Goal: Task Accomplishment & Management: Use online tool/utility

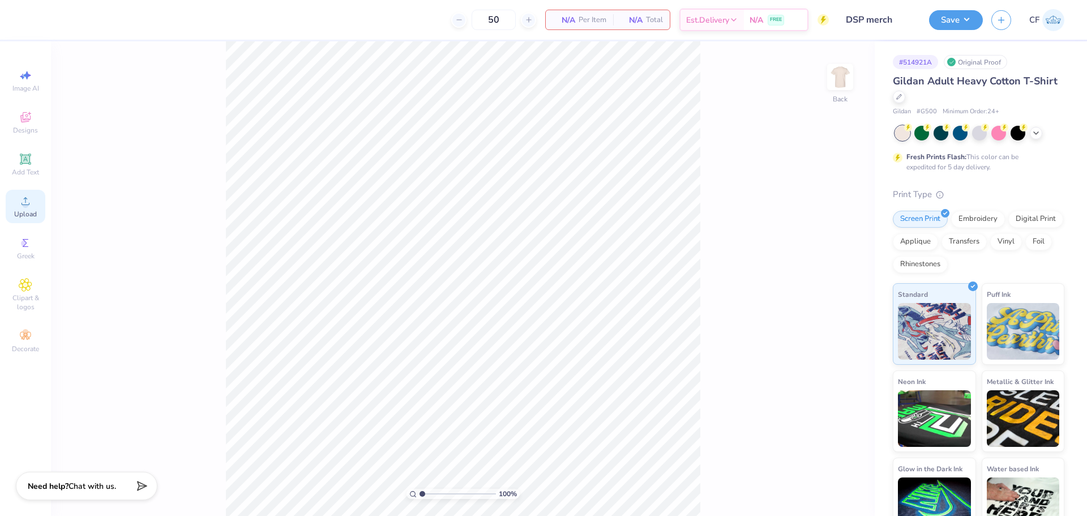
click at [20, 206] on icon at bounding box center [26, 201] width 14 height 14
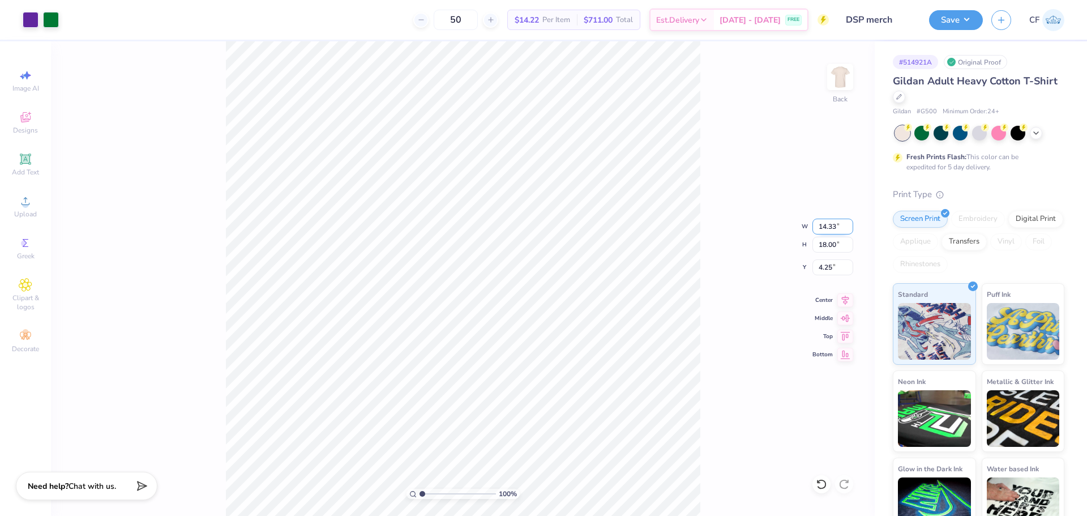
click at [826, 221] on input "14.33" at bounding box center [833, 227] width 41 height 16
click at [829, 248] on input "18.00" at bounding box center [833, 245] width 41 height 16
type input "15"
type input "11.95"
type input "15.00"
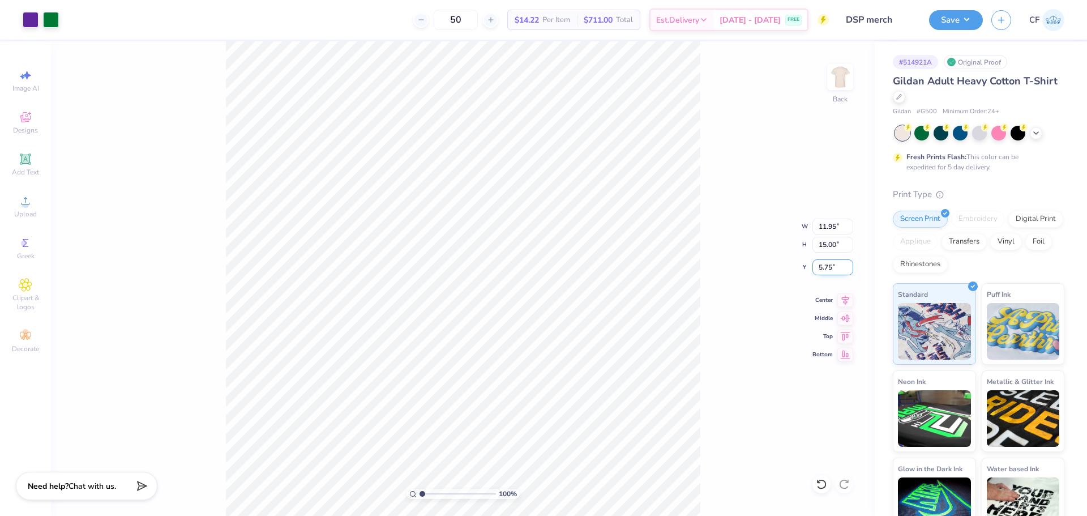
click at [830, 266] on input "5.75" at bounding box center [833, 267] width 41 height 16
type input "3.00"
click at [833, 248] on input "15.00" at bounding box center [833, 245] width 41 height 16
type input "14"
type input "11.15"
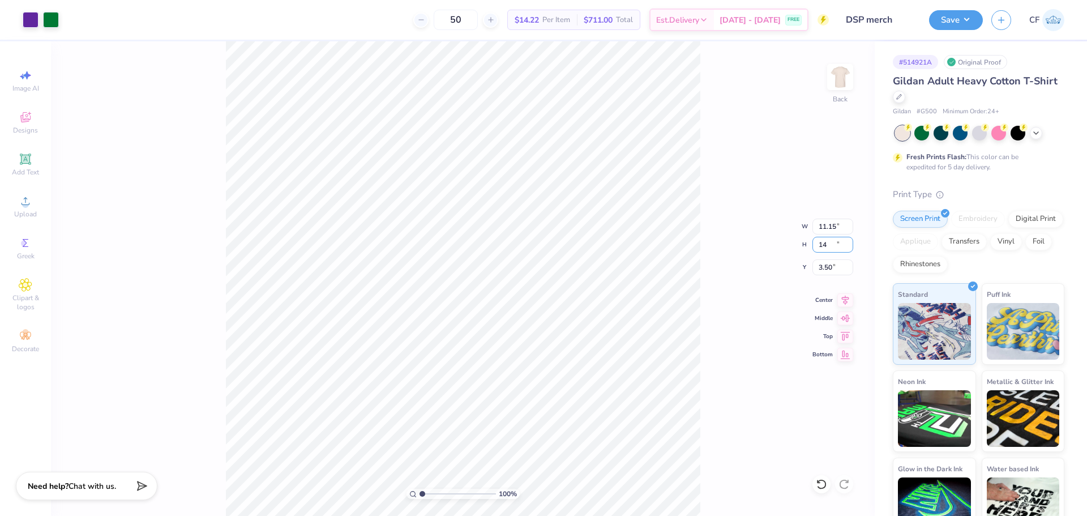
type input "14.00"
click at [824, 266] on input "3.50" at bounding box center [833, 267] width 41 height 16
type input "3.00"
click at [744, 236] on div "100 % Back W 11.15 11.15 " H 14.00 14.00 " Y 3.00 3.00 " Center Middle Top Bott…" at bounding box center [463, 278] width 824 height 475
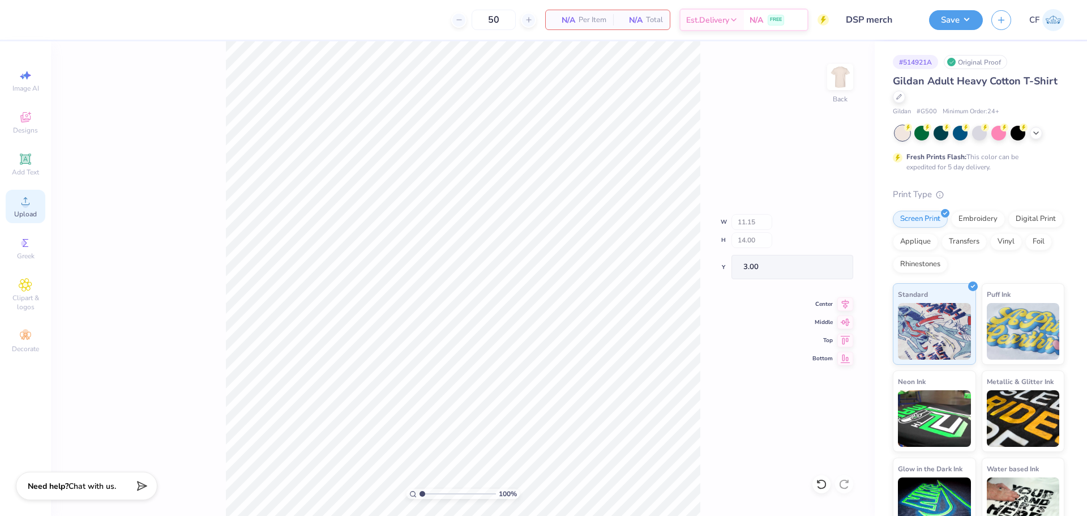
click at [17, 216] on span "Upload" at bounding box center [25, 214] width 23 height 9
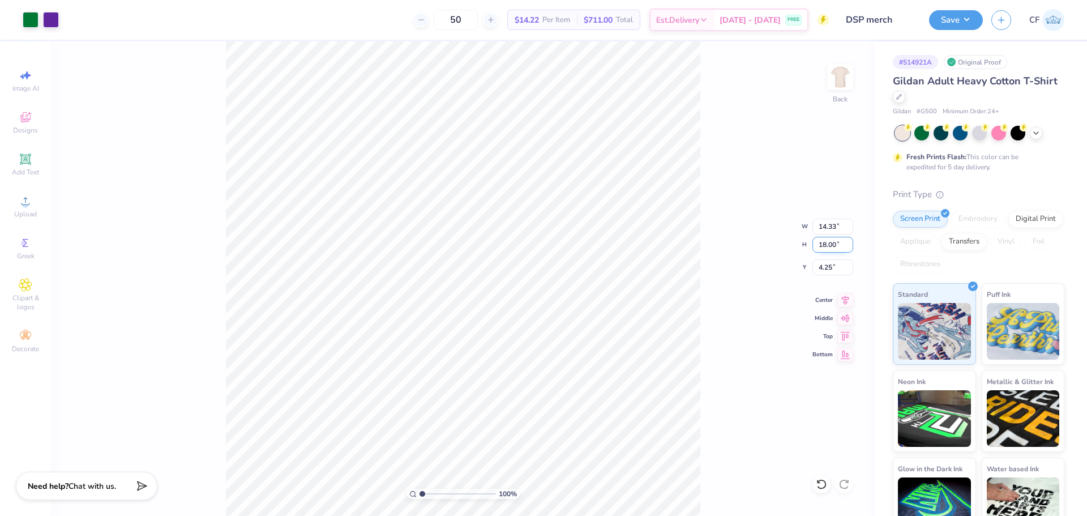
click at [824, 245] on input "18.00" at bounding box center [833, 245] width 41 height 16
type input "14"
type input "11.15"
type input "14.00"
click at [825, 269] on input "6.25" at bounding box center [833, 267] width 41 height 16
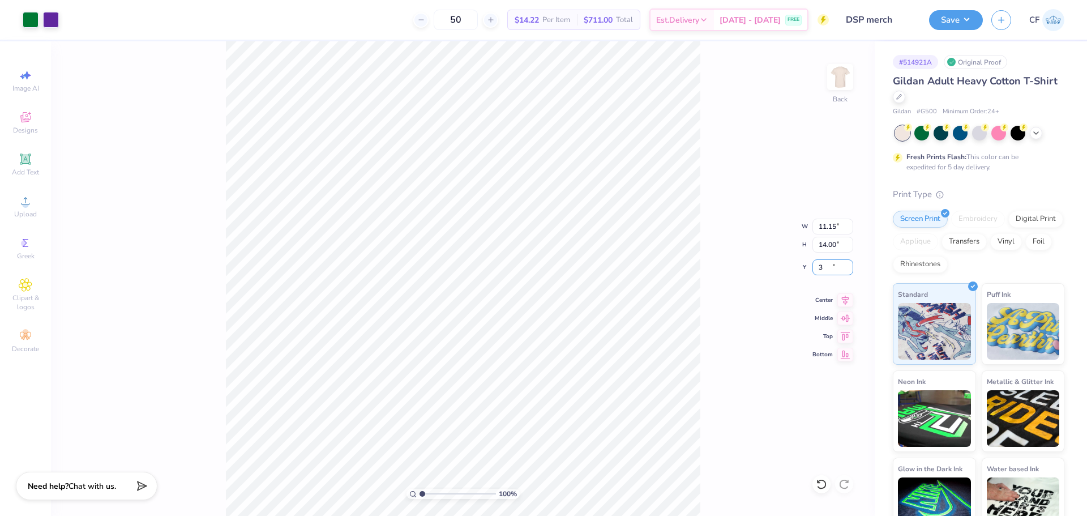
type input "3.00"
click at [701, 176] on div "100 % Back W 11.15 11.15 " H 14.00 14.00 " Y 3.00 3.00 " Center Middle Top Bott…" at bounding box center [463, 278] width 824 height 475
click at [954, 24] on button "Save" at bounding box center [956, 18] width 54 height 20
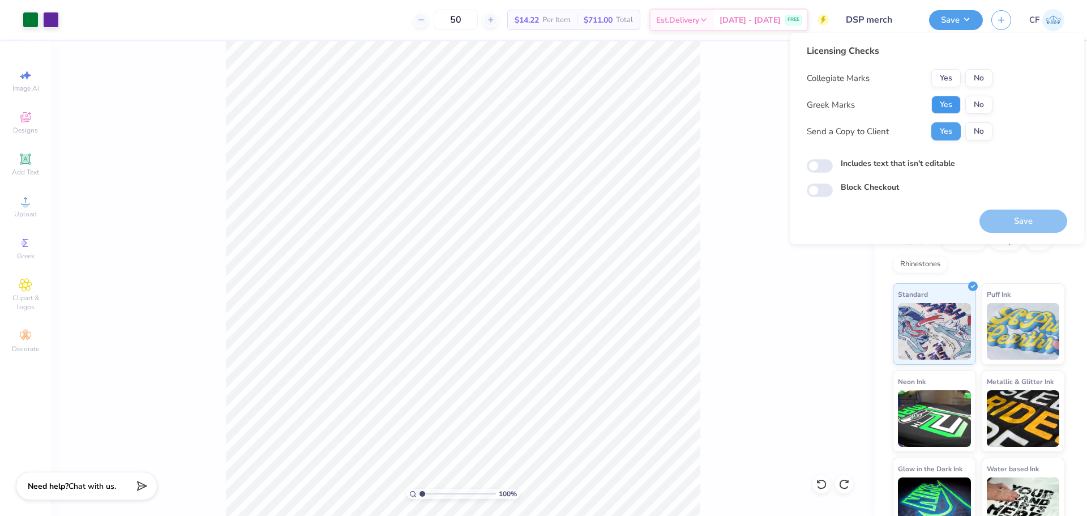
click at [955, 104] on button "Yes" at bounding box center [946, 105] width 29 height 18
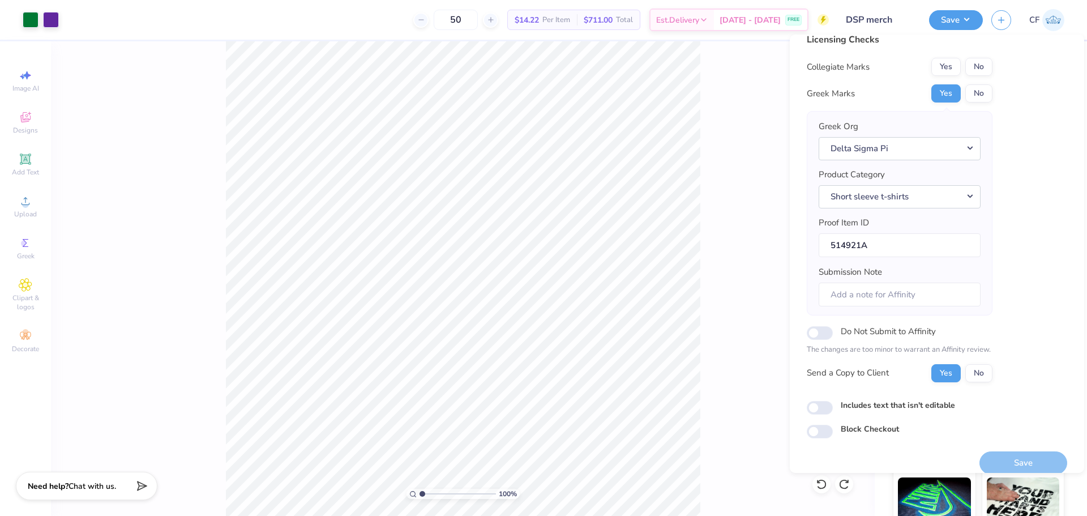
scroll to position [25, 0]
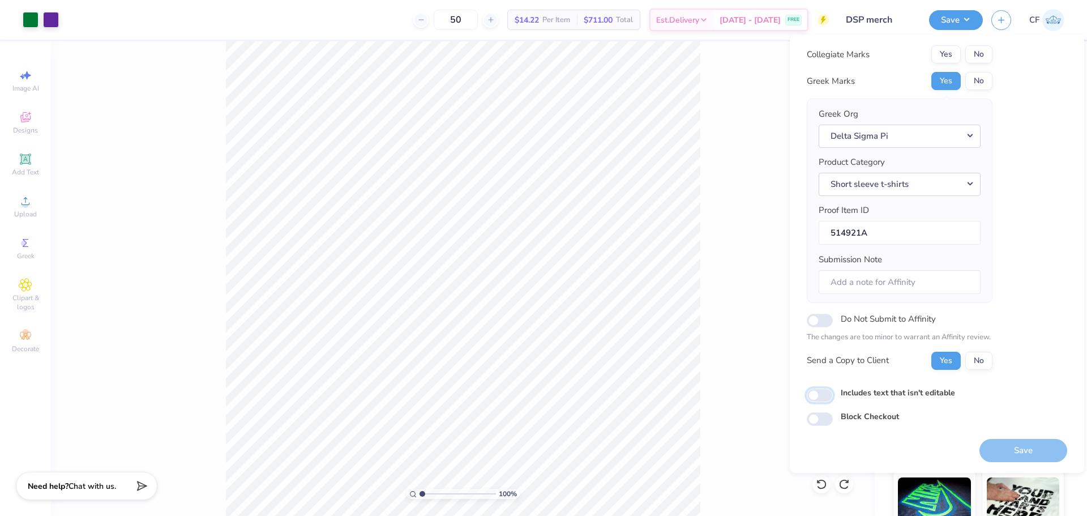
click at [824, 396] on input "Includes text that isn't editable" at bounding box center [820, 396] width 26 height 14
checkbox input "true"
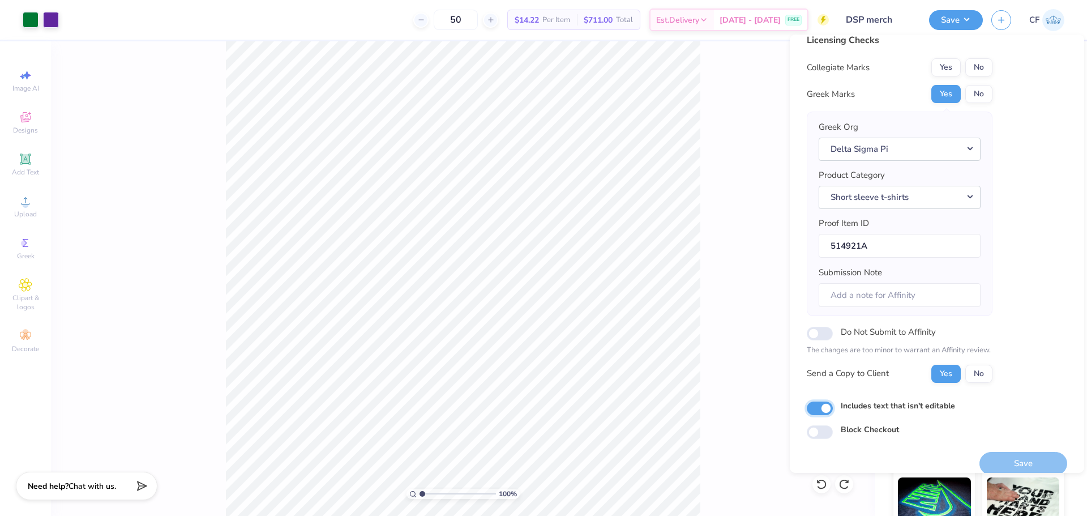
scroll to position [0, 0]
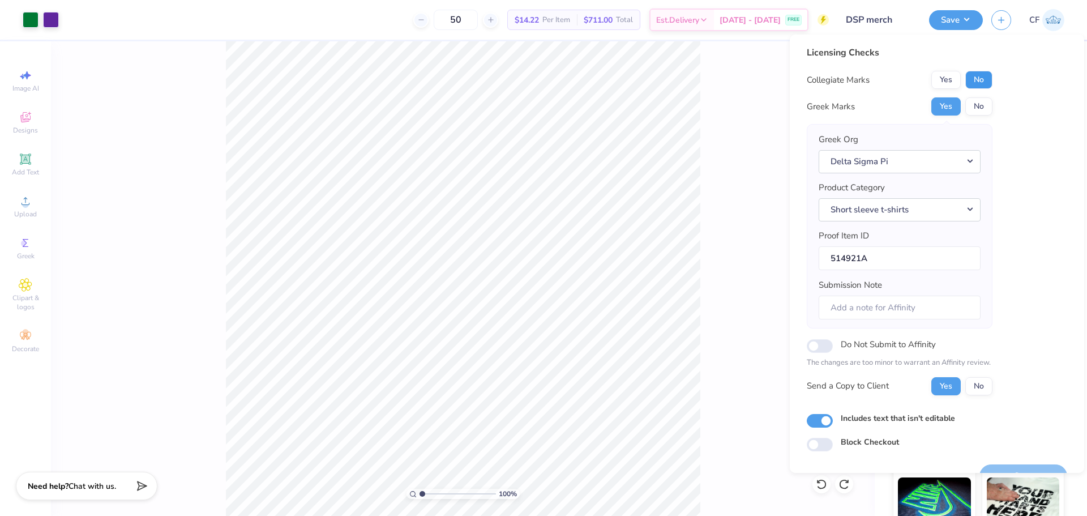
click at [979, 82] on button "No" at bounding box center [979, 80] width 27 height 18
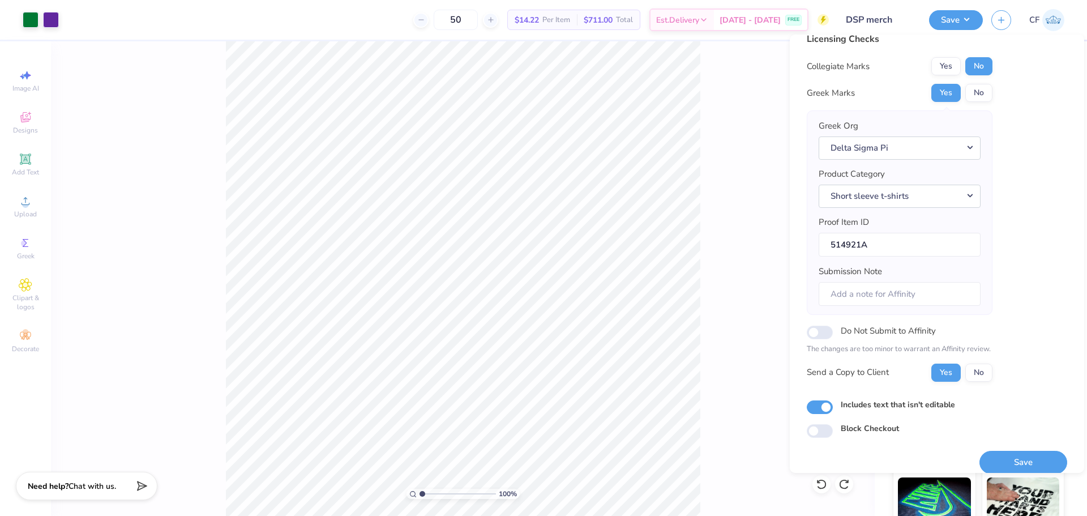
scroll to position [25, 0]
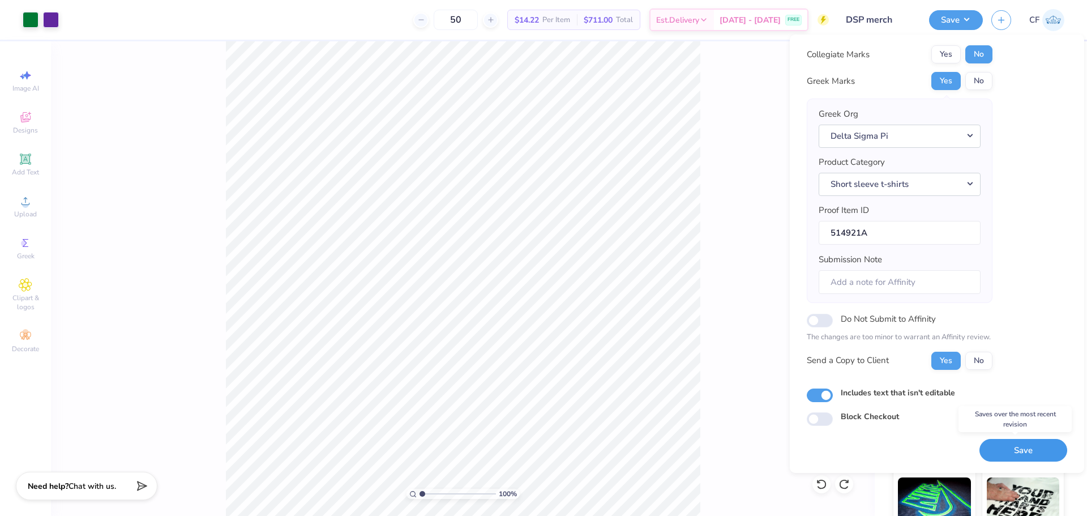
click at [995, 443] on button "Save" at bounding box center [1024, 450] width 88 height 23
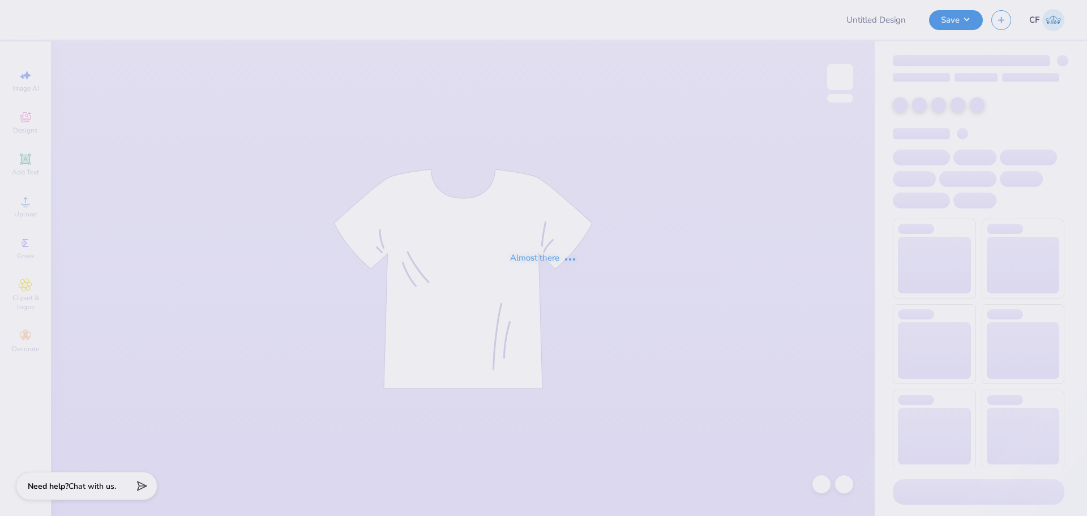
type input "PennApps 2025"
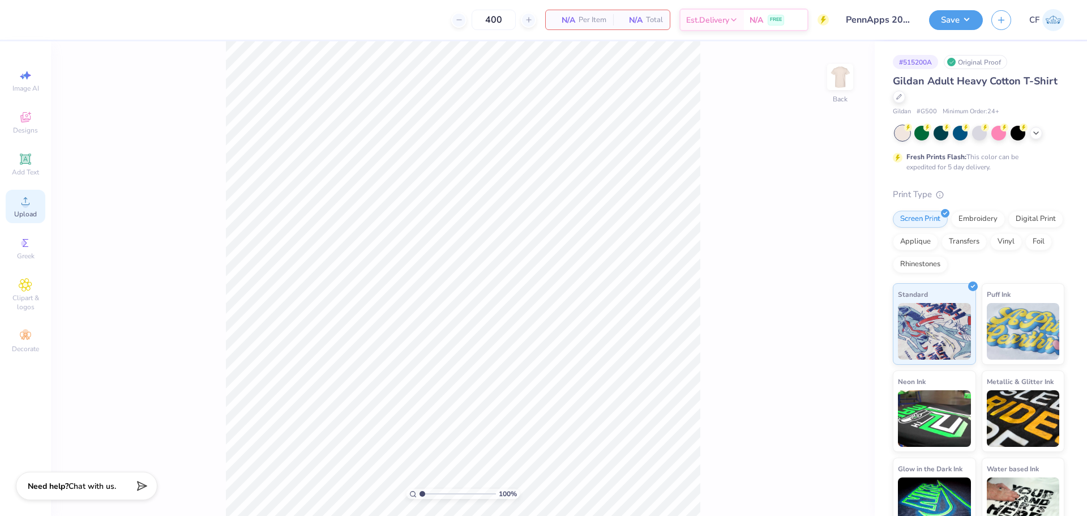
click at [29, 210] on span "Upload" at bounding box center [25, 214] width 23 height 9
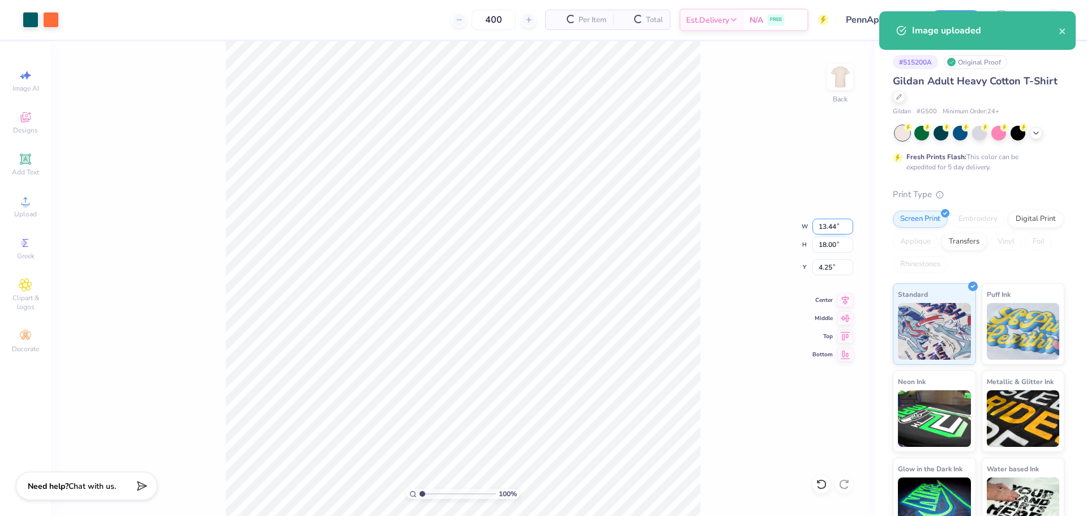
click at [827, 225] on input "13.44" at bounding box center [833, 227] width 41 height 16
type input "12.50"
type input "16.74"
type input "4.88"
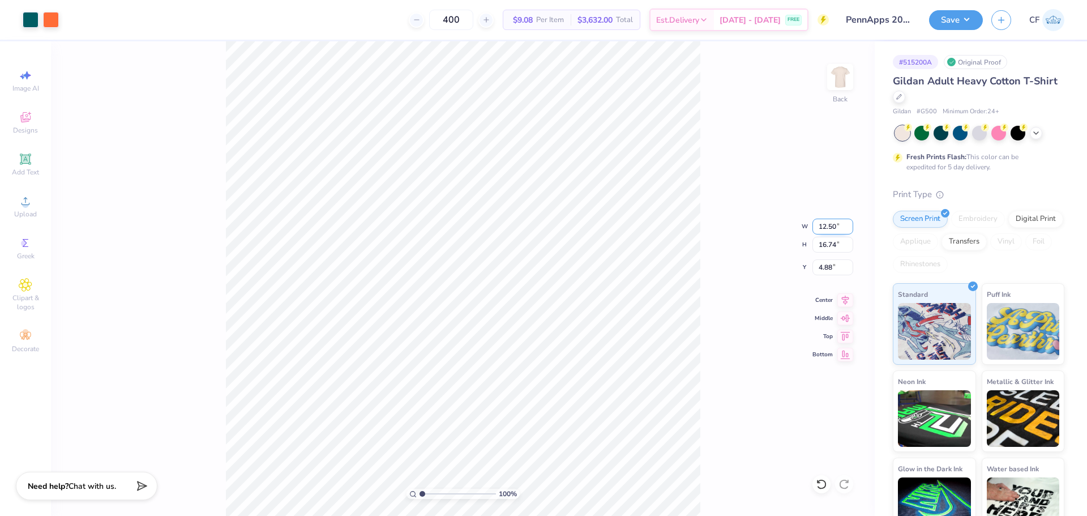
click at [828, 222] on input "12.50" at bounding box center [833, 227] width 41 height 16
type input "11.00"
type input "14.73"
click at [823, 261] on input "5.89" at bounding box center [833, 267] width 41 height 16
type input "3.00"
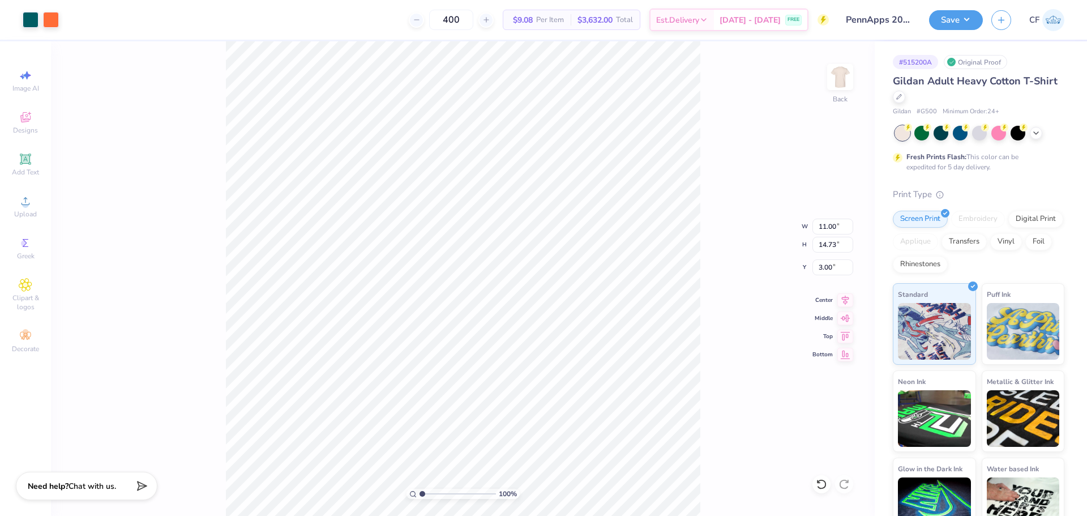
click at [726, 268] on div "100 % Back W 11.00 11.00 " H 14.73 14.73 " Y 3.00 3.00 " Center Middle Top Bott…" at bounding box center [463, 278] width 824 height 475
click at [960, 20] on button "Save" at bounding box center [956, 18] width 54 height 20
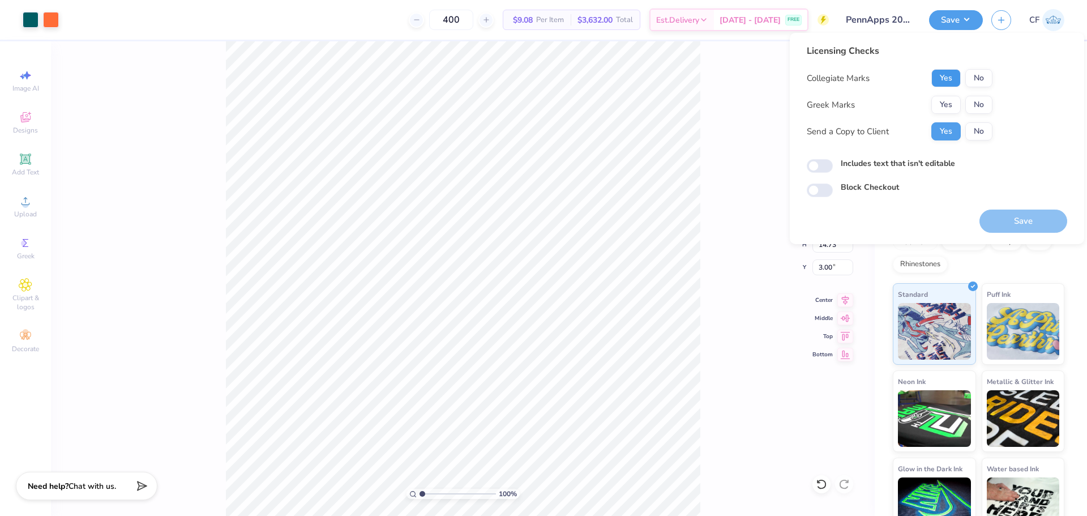
click at [938, 79] on button "Yes" at bounding box center [946, 78] width 29 height 18
click at [819, 163] on input "Includes text that isn't editable" at bounding box center [820, 166] width 26 height 14
checkbox input "true"
click at [972, 106] on button "No" at bounding box center [979, 105] width 27 height 18
click at [1013, 218] on button "Save" at bounding box center [1024, 221] width 88 height 23
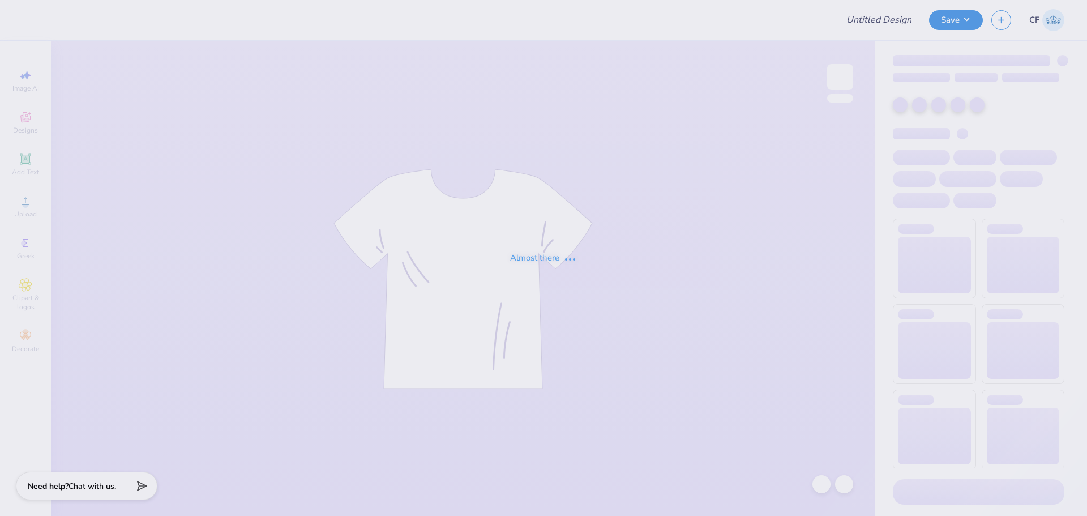
type input "PennApps 2025"
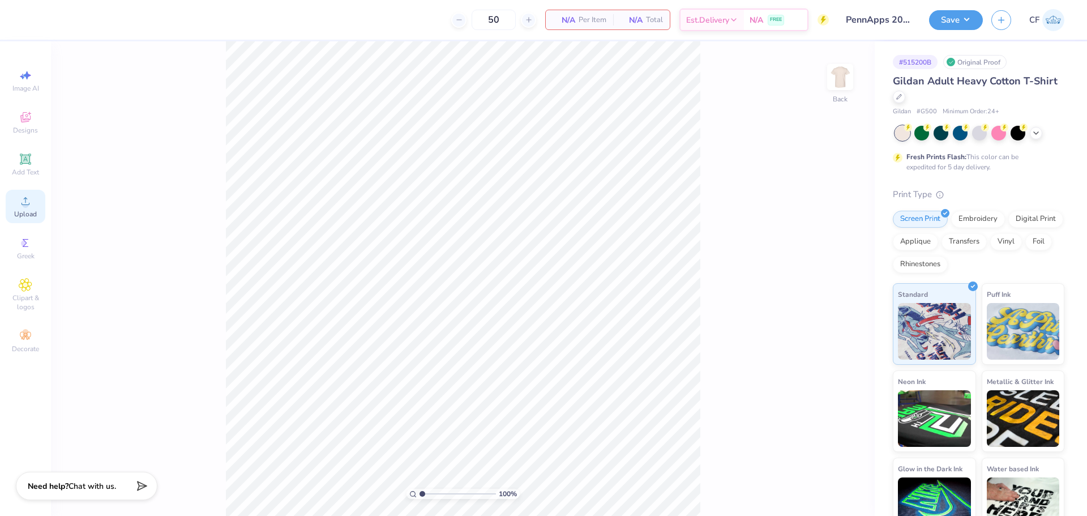
click at [23, 210] on span "Upload" at bounding box center [25, 214] width 23 height 9
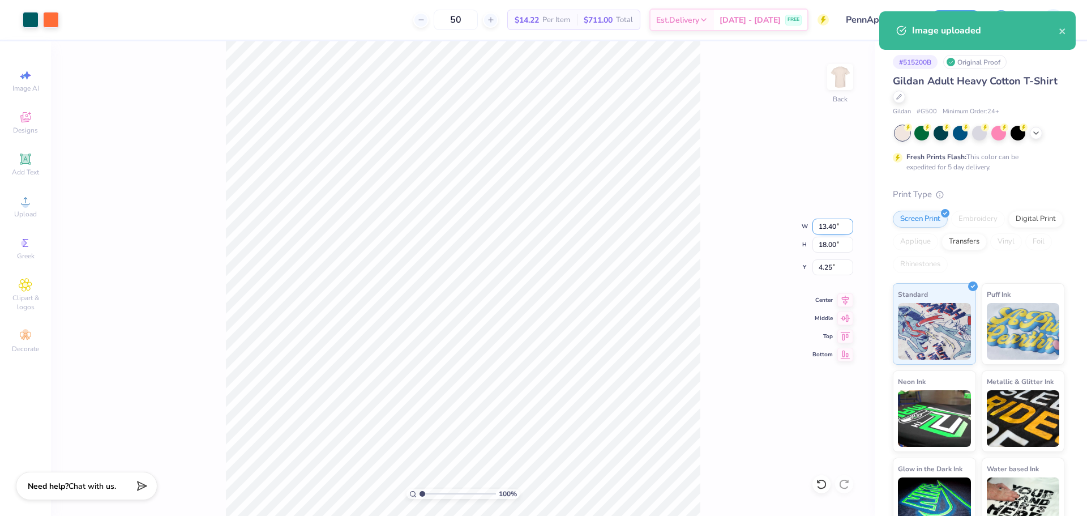
click at [833, 221] on input "13.40" at bounding box center [833, 227] width 41 height 16
type input "11.00"
type input "14.77"
click at [821, 269] on input "5.86" at bounding box center [833, 267] width 41 height 16
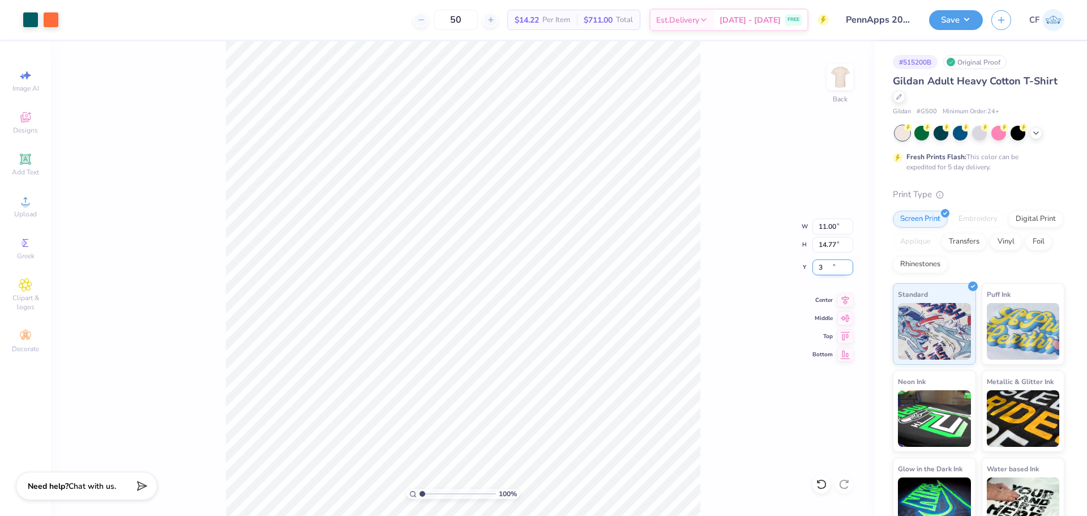
type input "3.00"
click at [958, 25] on button "Save" at bounding box center [956, 18] width 54 height 20
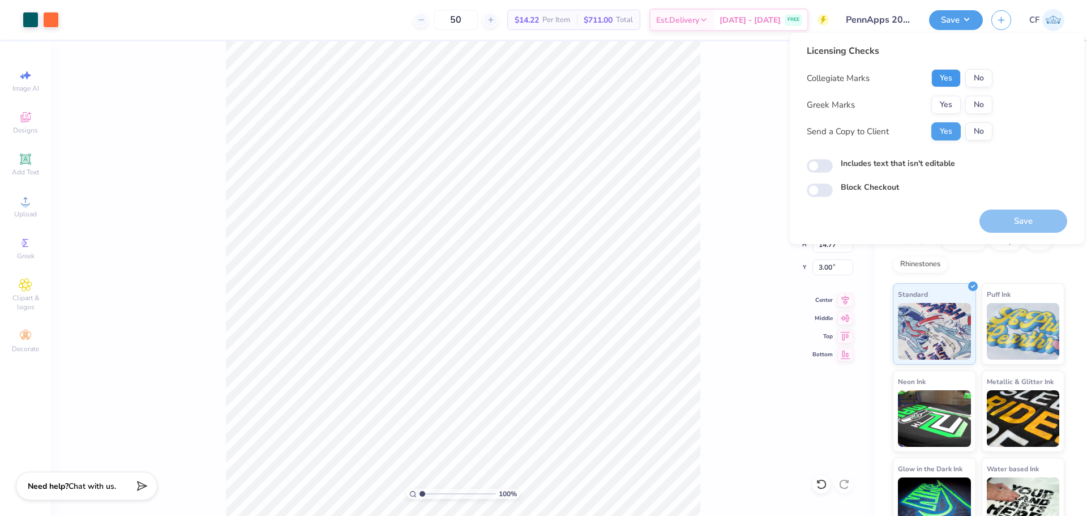
click at [954, 79] on button "Yes" at bounding box center [946, 78] width 29 height 18
click at [982, 106] on button "No" at bounding box center [979, 105] width 27 height 18
drag, startPoint x: 827, startPoint y: 168, endPoint x: 832, endPoint y: 172, distance: 6.0
click at [827, 168] on input "Includes text that isn't editable" at bounding box center [820, 166] width 26 height 14
checkbox input "true"
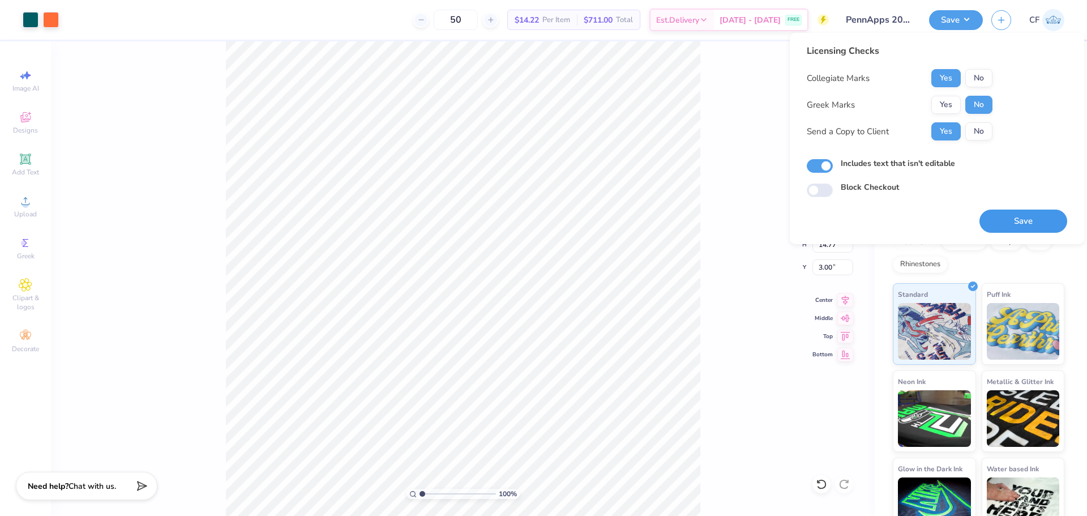
click at [1005, 219] on button "Save" at bounding box center [1024, 221] width 88 height 23
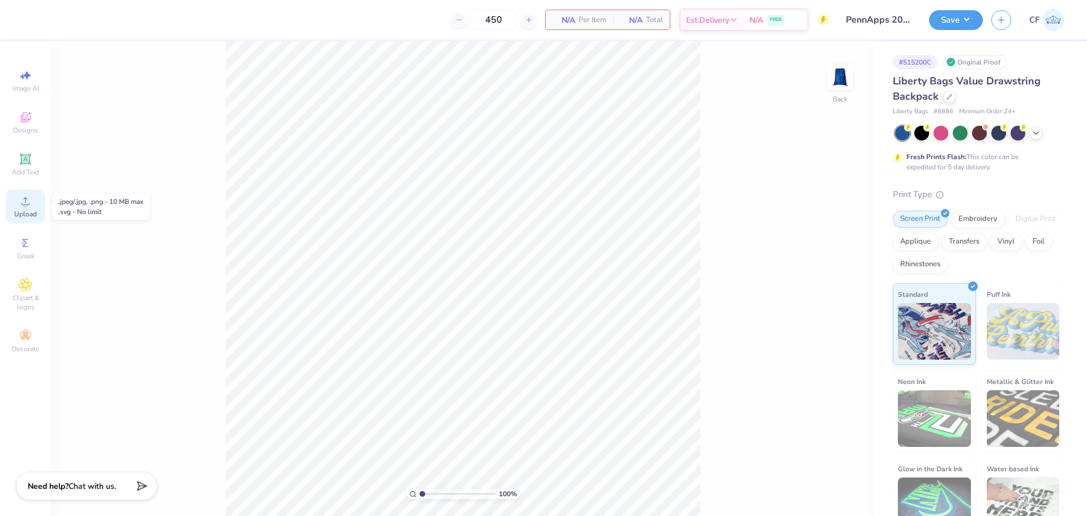
click at [19, 211] on span "Upload" at bounding box center [25, 214] width 23 height 9
click at [31, 216] on span "Upload" at bounding box center [25, 214] width 23 height 9
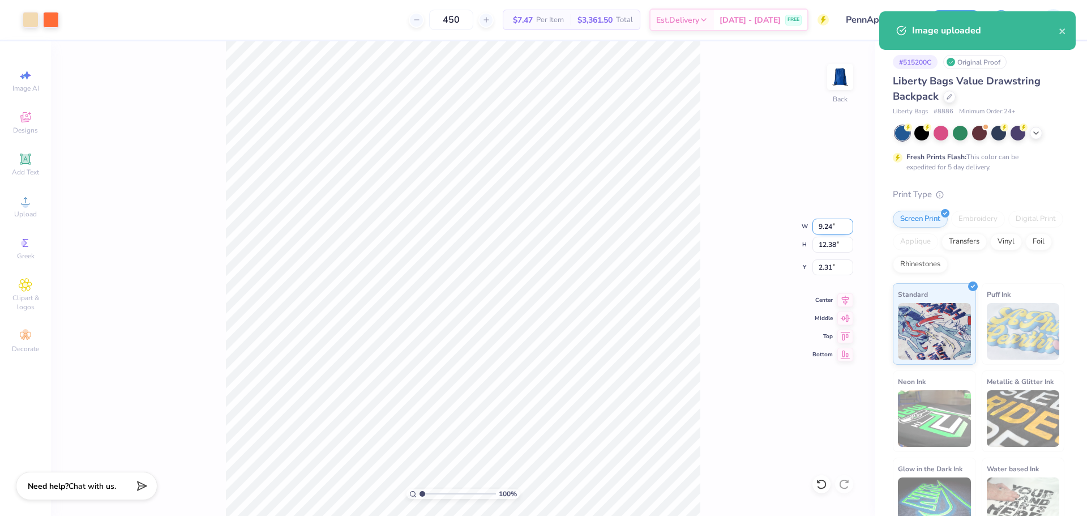
click at [823, 224] on input "9.24" at bounding box center [833, 227] width 41 height 16
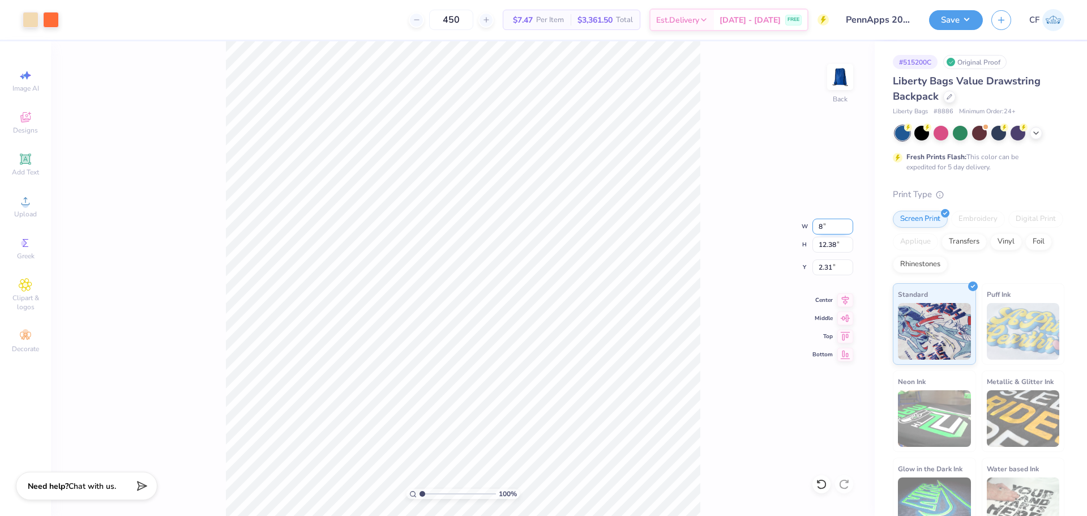
type input "8.00"
type input "10.71"
type input "3.14"
click at [825, 267] on input "3.14" at bounding box center [833, 267] width 41 height 16
click at [842, 297] on icon at bounding box center [846, 299] width 16 height 14
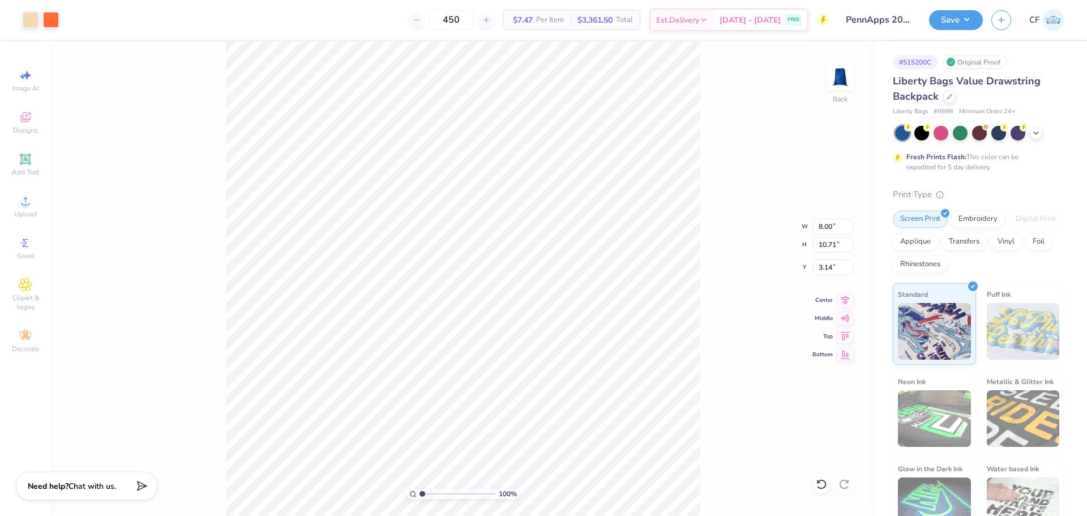
click at [745, 184] on div "100 % Back W 8.00 8.00 " H 10.71 10.71 " Y 3.14 3.14 " Center Middle Top Bottom" at bounding box center [463, 278] width 824 height 475
click at [951, 16] on button "Save" at bounding box center [956, 18] width 54 height 20
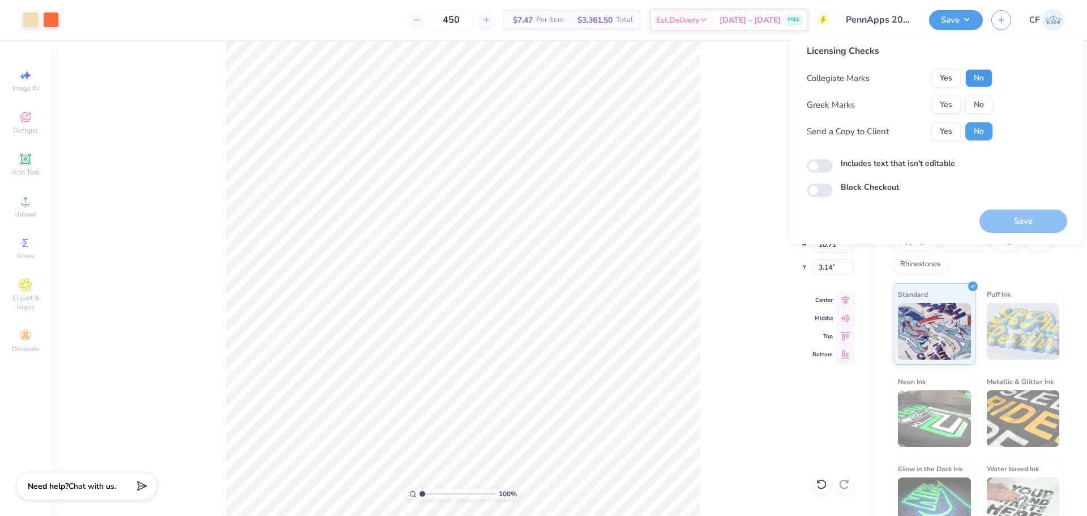
click at [979, 83] on button "No" at bounding box center [979, 78] width 27 height 18
click at [980, 100] on button "No" at bounding box center [979, 105] width 27 height 18
click at [954, 129] on button "Yes" at bounding box center [946, 131] width 29 height 18
click at [829, 170] on input "Includes text that isn't editable" at bounding box center [820, 166] width 26 height 14
checkbox input "true"
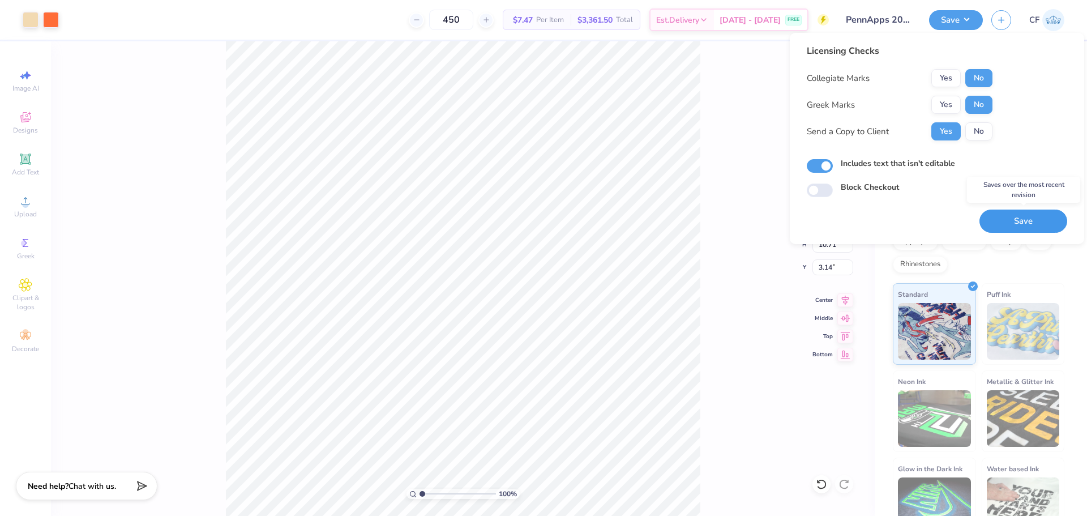
click at [1016, 223] on button "Save" at bounding box center [1024, 221] width 88 height 23
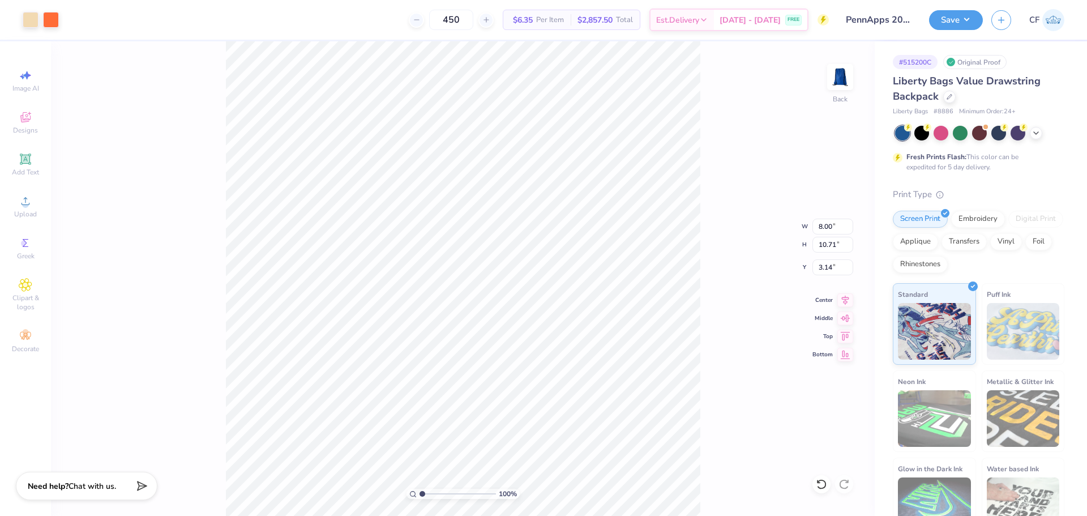
click at [950, 14] on div "Design Saved" at bounding box center [977, 11] width 201 height 5
click at [952, 20] on button "Save" at bounding box center [956, 18] width 54 height 20
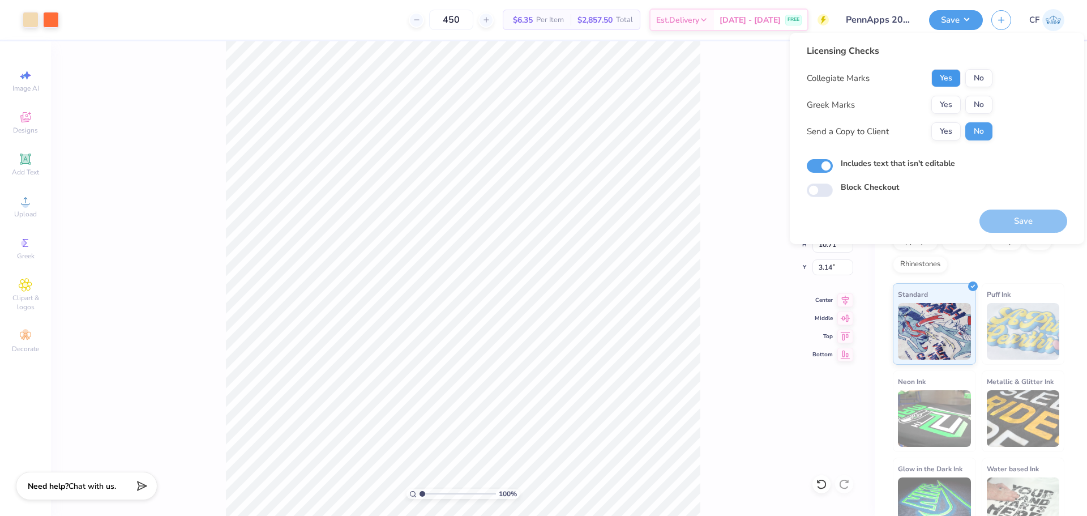
click at [944, 73] on button "Yes" at bounding box center [946, 78] width 29 height 18
click at [980, 100] on button "No" at bounding box center [979, 105] width 27 height 18
click at [947, 130] on button "Yes" at bounding box center [946, 131] width 29 height 18
click at [996, 219] on button "Save" at bounding box center [1024, 221] width 88 height 23
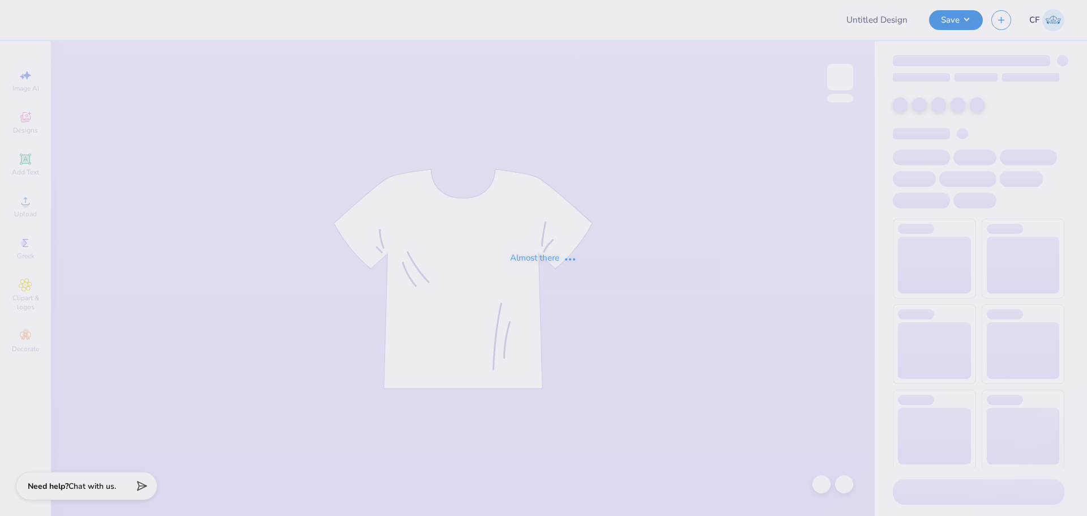
type input "[PERSON_NAME] : [GEOGRAPHIC_DATA]"
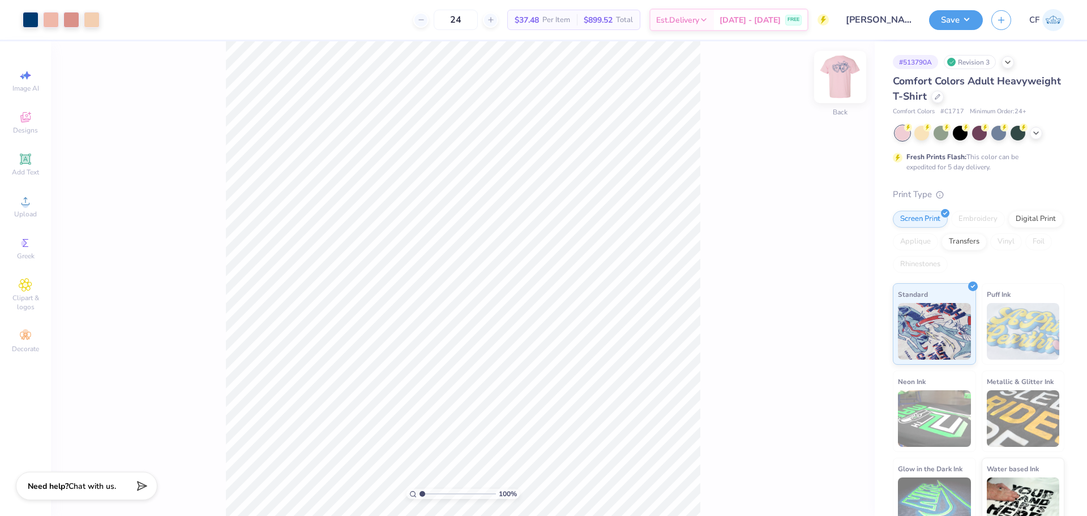
click at [837, 84] on img at bounding box center [840, 76] width 45 height 45
drag, startPoint x: 441, startPoint y: 498, endPoint x: 451, endPoint y: 490, distance: 13.7
click at [453, 493] on input "range" at bounding box center [458, 494] width 76 height 10
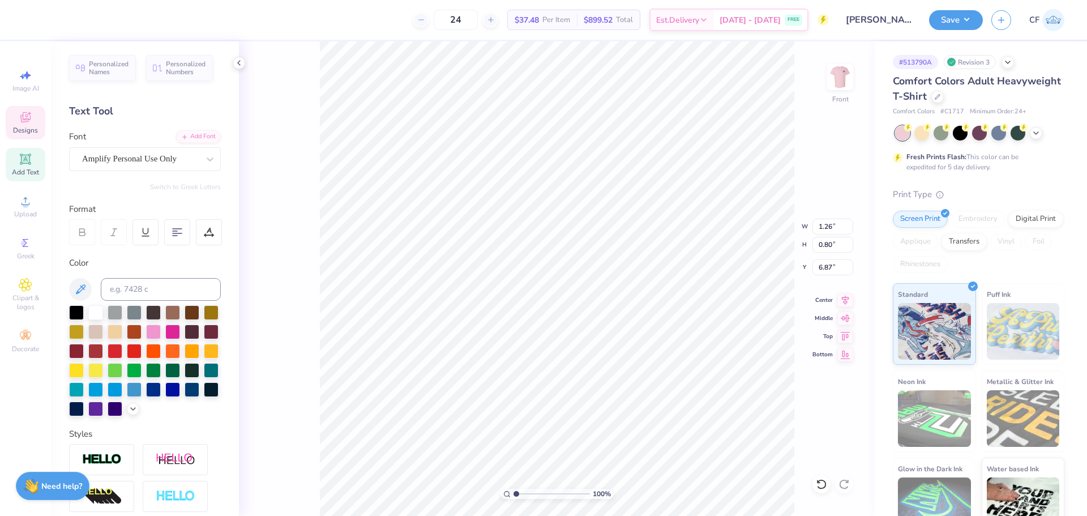
drag, startPoint x: 545, startPoint y: 493, endPoint x: 507, endPoint y: 481, distance: 39.9
type input "1"
click at [514, 489] on input "range" at bounding box center [552, 494] width 76 height 10
click at [835, 86] on img at bounding box center [840, 76] width 45 height 45
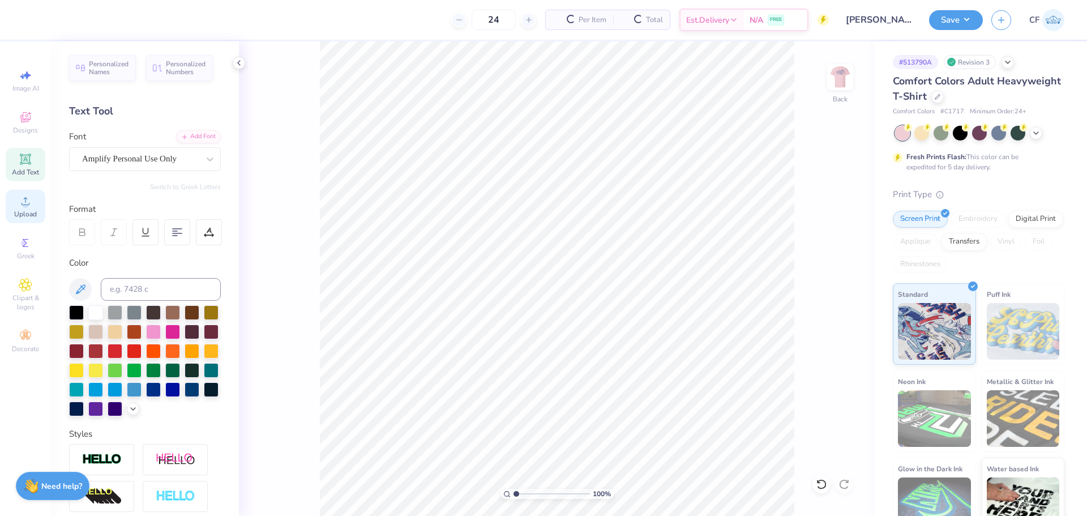
click at [38, 206] on div "Upload" at bounding box center [26, 206] width 40 height 33
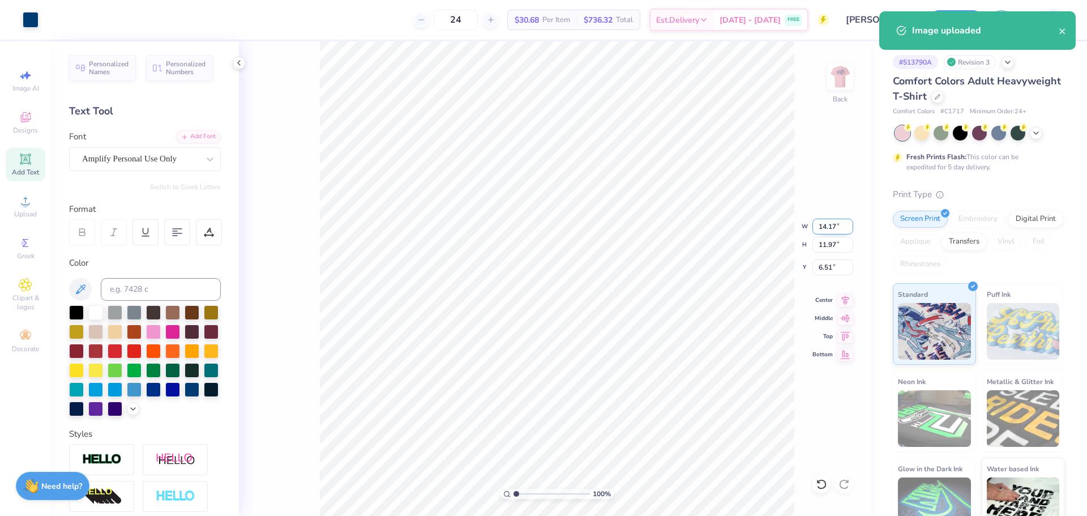
click at [827, 221] on input "14.17" at bounding box center [833, 227] width 41 height 16
type input "3.50"
type input "2.96"
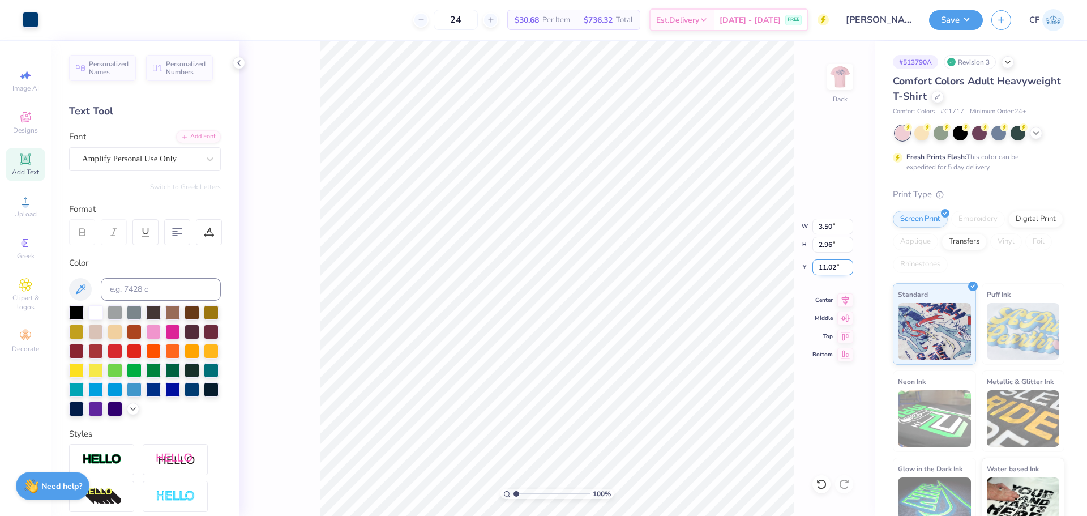
click at [838, 270] on input "11.02" at bounding box center [833, 267] width 41 height 16
type input "3.00"
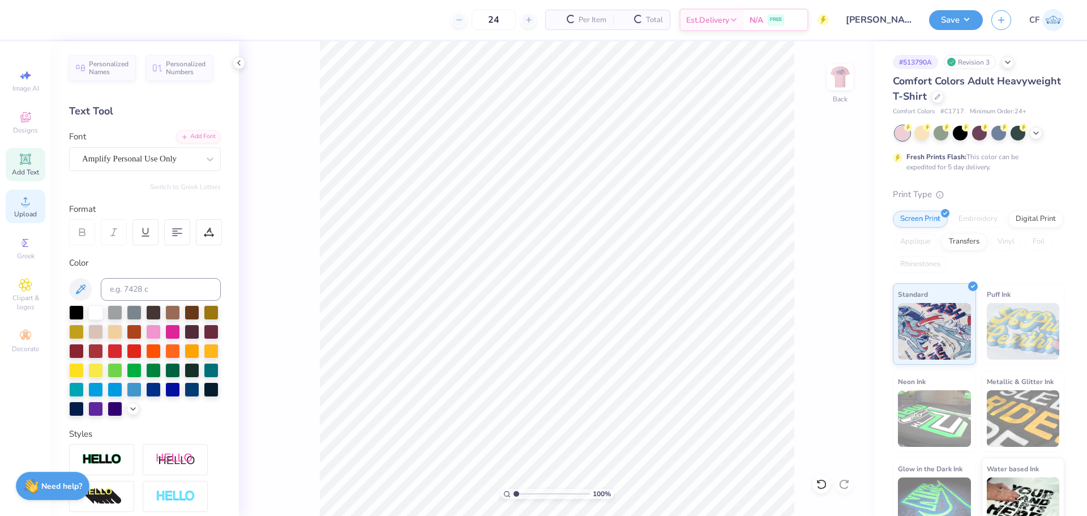
click at [16, 211] on span "Upload" at bounding box center [25, 214] width 23 height 9
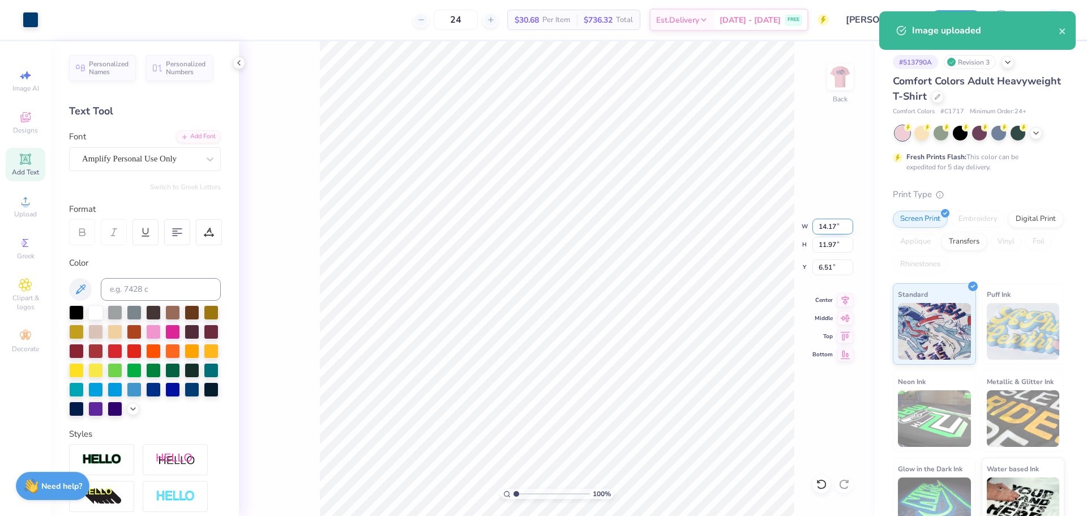
click at [830, 230] on input "14.17" at bounding box center [833, 227] width 41 height 16
type input "3.50"
type input "2.96"
click at [833, 264] on input "11.02" at bounding box center [833, 267] width 41 height 16
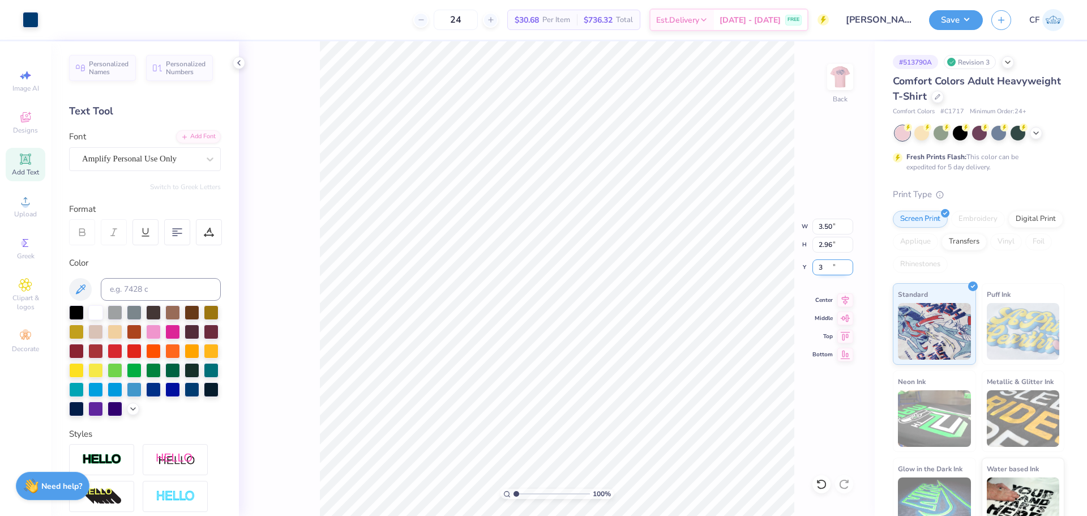
type input "3.00"
click at [947, 19] on button "Save" at bounding box center [956, 18] width 54 height 20
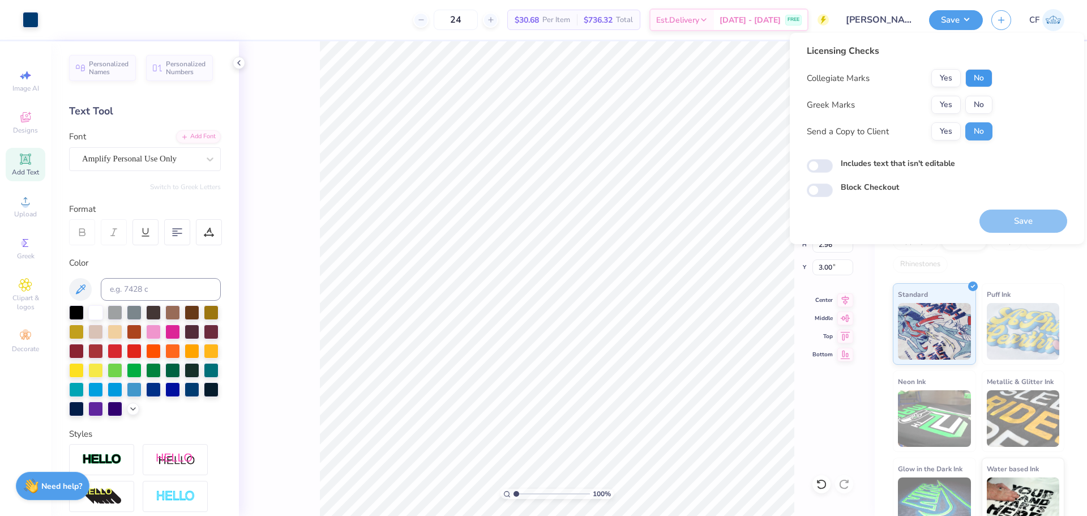
click at [983, 77] on button "No" at bounding box center [979, 78] width 27 height 18
click at [947, 99] on button "Yes" at bounding box center [946, 105] width 29 height 18
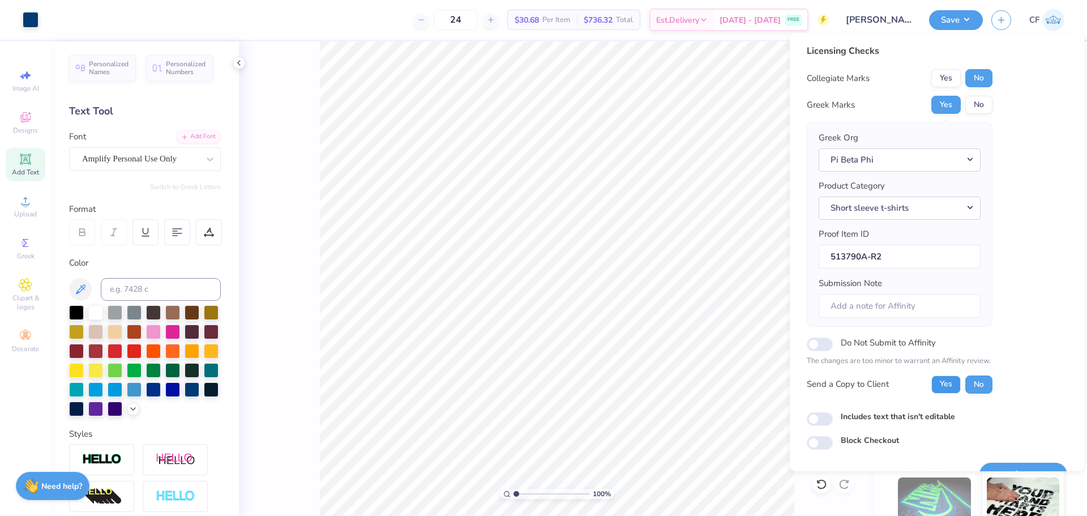
click at [947, 386] on button "Yes" at bounding box center [946, 385] width 29 height 18
click at [814, 420] on input "Includes text that isn't editable" at bounding box center [820, 419] width 26 height 14
checkbox input "true"
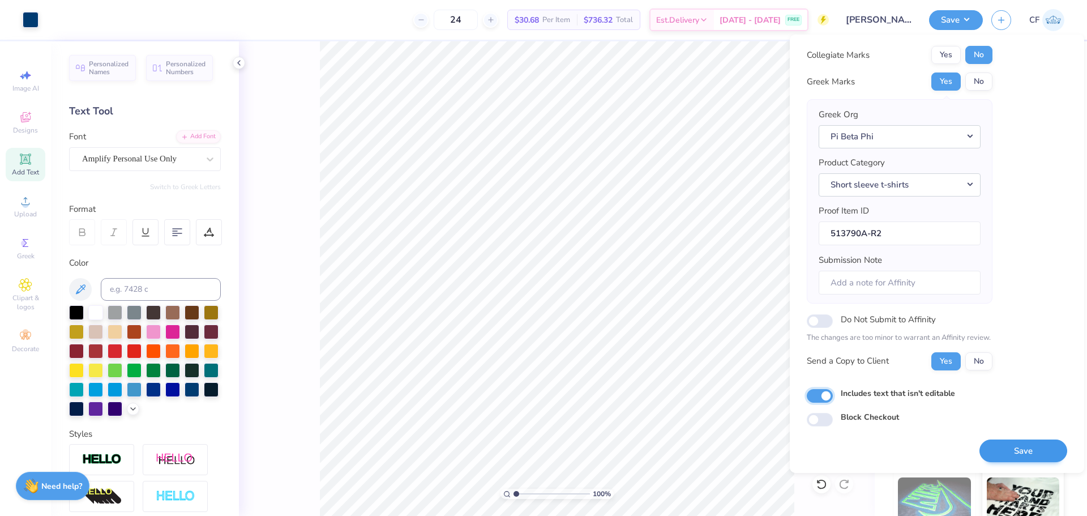
scroll to position [25, 0]
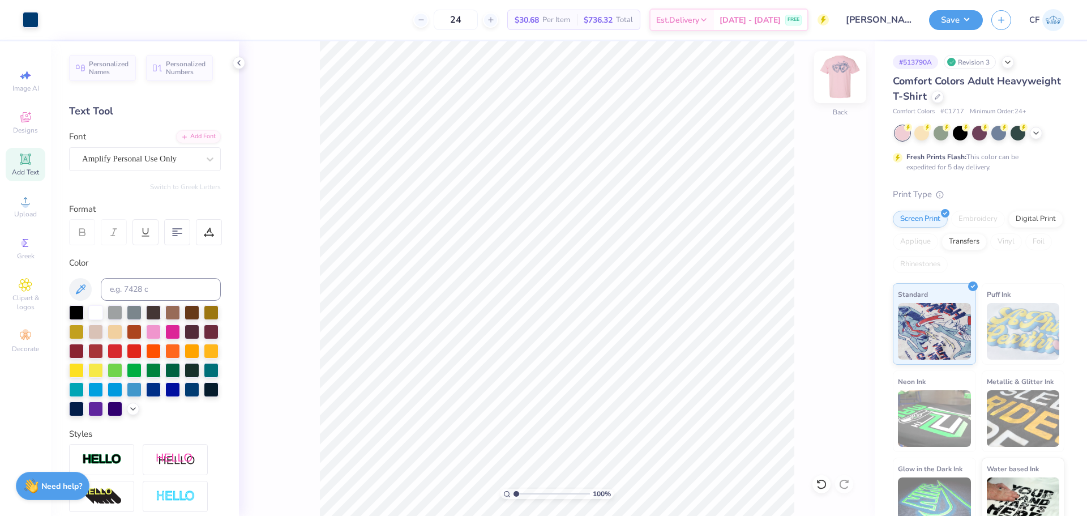
click at [838, 81] on img at bounding box center [840, 76] width 45 height 45
click at [838, 81] on img at bounding box center [840, 77] width 23 height 23
click at [951, 20] on button "Save" at bounding box center [956, 18] width 54 height 20
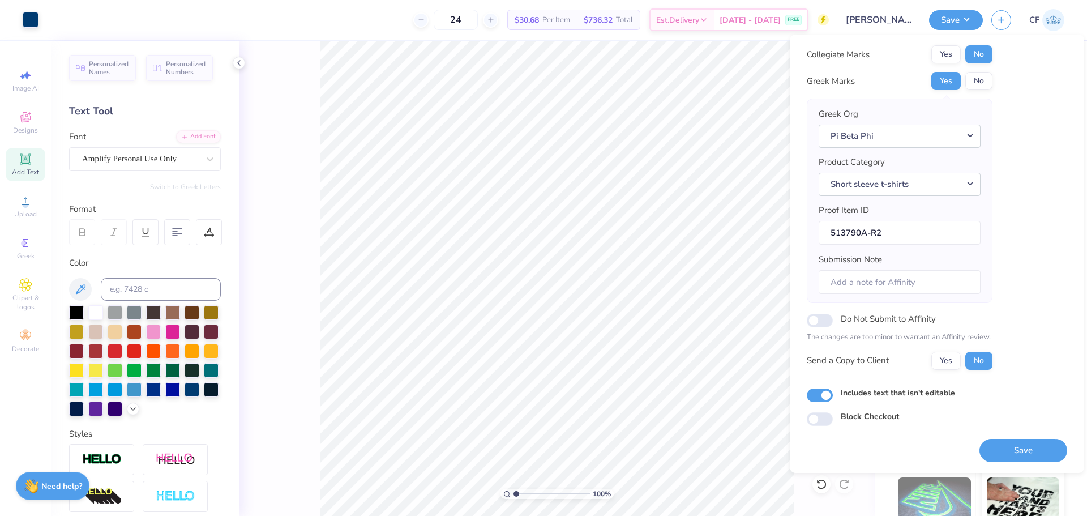
click at [1009, 455] on button "Save" at bounding box center [1024, 450] width 88 height 23
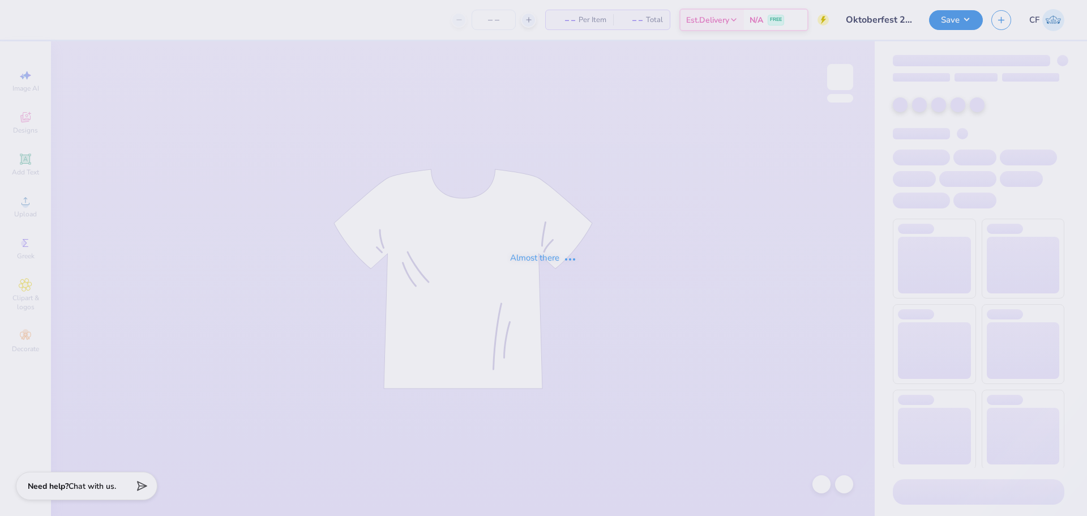
type input "Oktoberfest 2024"
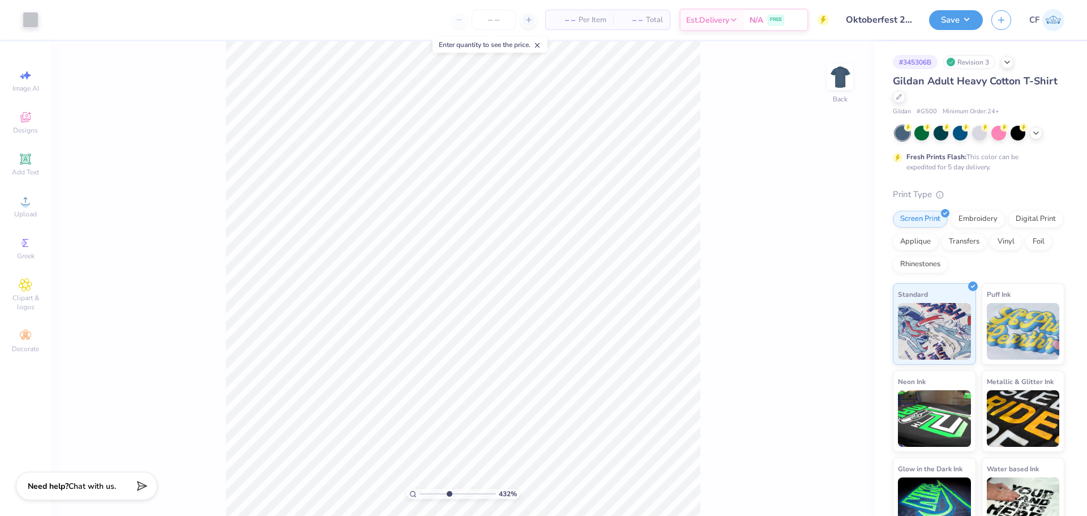
drag, startPoint x: 424, startPoint y: 494, endPoint x: 454, endPoint y: 497, distance: 29.6
click at [449, 499] on input "range" at bounding box center [458, 494] width 76 height 10
drag, startPoint x: 447, startPoint y: 493, endPoint x: 411, endPoint y: 485, distance: 37.1
type input "1"
click at [420, 489] on input "range" at bounding box center [458, 494] width 76 height 10
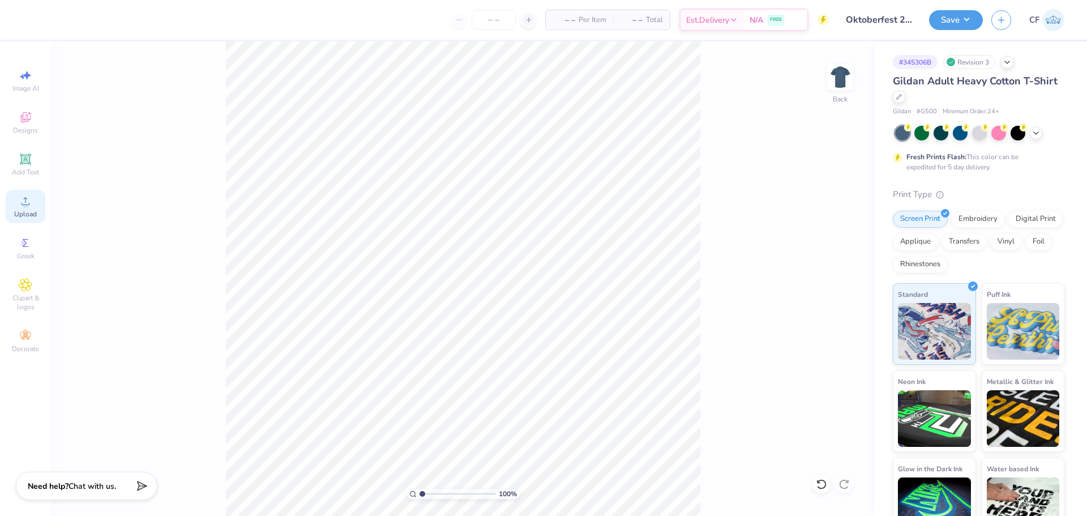
click at [33, 201] on div "Upload" at bounding box center [26, 206] width 40 height 33
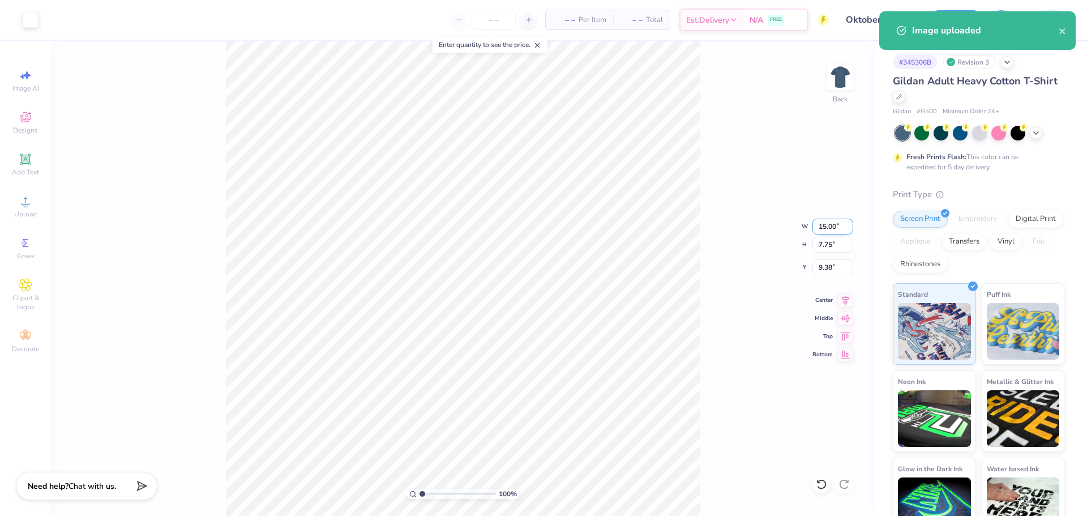
click at [835, 227] on input "15.00" at bounding box center [833, 227] width 41 height 16
type input "12.50"
type input "6.46"
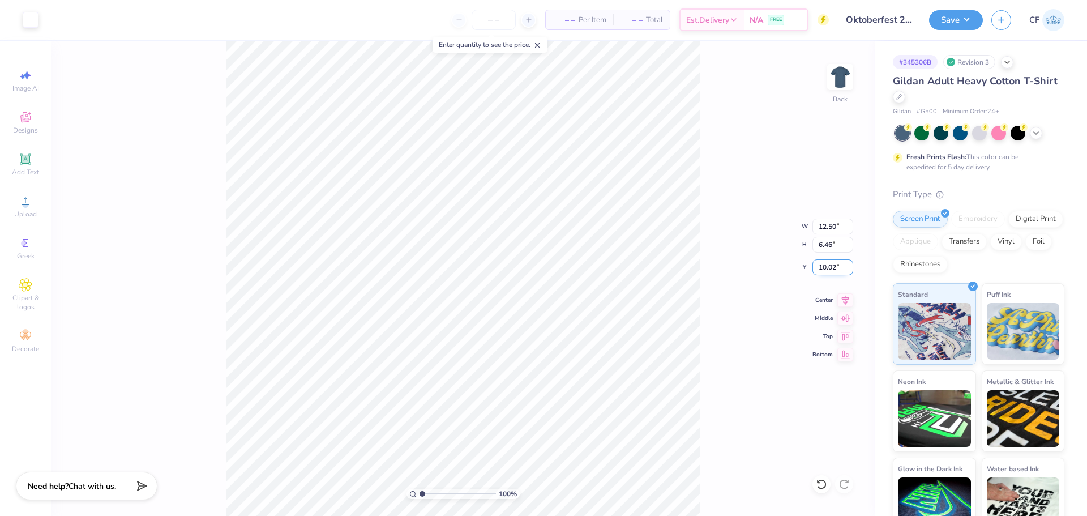
click at [837, 265] on input "10.02" at bounding box center [833, 267] width 41 height 16
type input "3.00"
click at [821, 220] on input "12.50" at bounding box center [833, 227] width 41 height 16
type input "12.00"
type input "6.20"
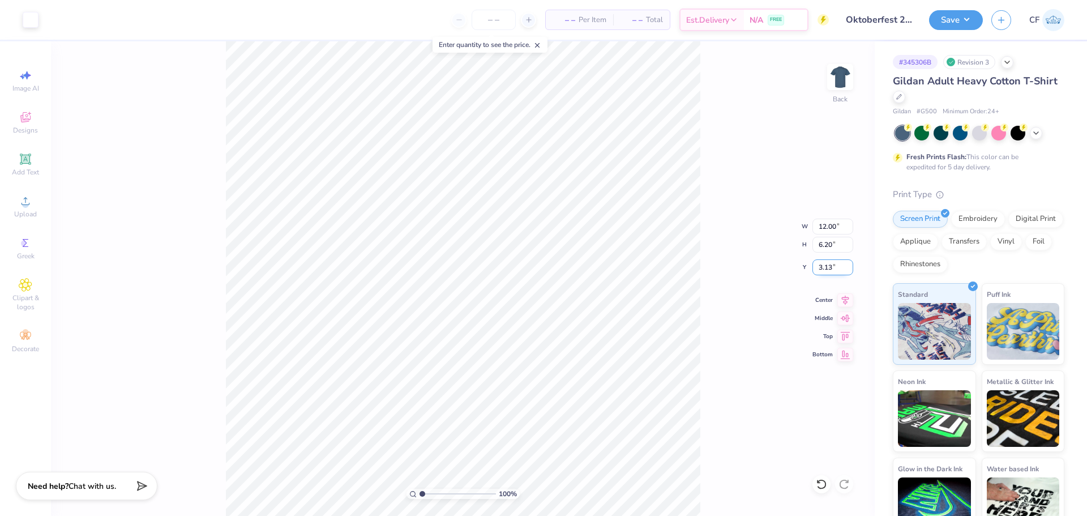
click at [824, 265] on input "3.13" at bounding box center [833, 267] width 41 height 16
type input "3.00"
click at [965, 21] on button "Save" at bounding box center [956, 18] width 54 height 20
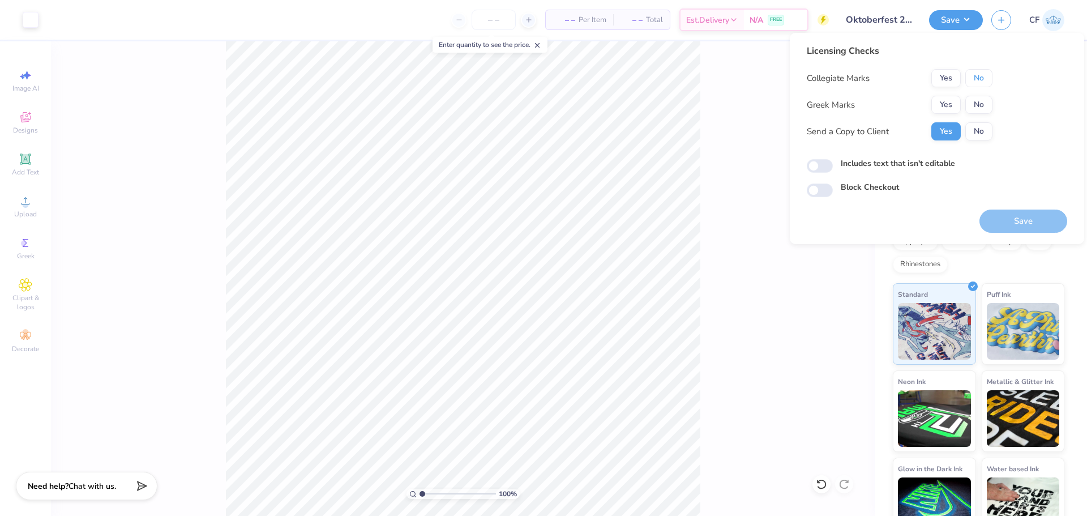
click at [982, 82] on button "No" at bounding box center [979, 78] width 27 height 18
click at [980, 108] on button "No" at bounding box center [979, 105] width 27 height 18
click at [827, 161] on input "Includes text that isn't editable" at bounding box center [820, 166] width 26 height 14
checkbox input "true"
click at [1017, 220] on button "Save" at bounding box center [1024, 221] width 88 height 23
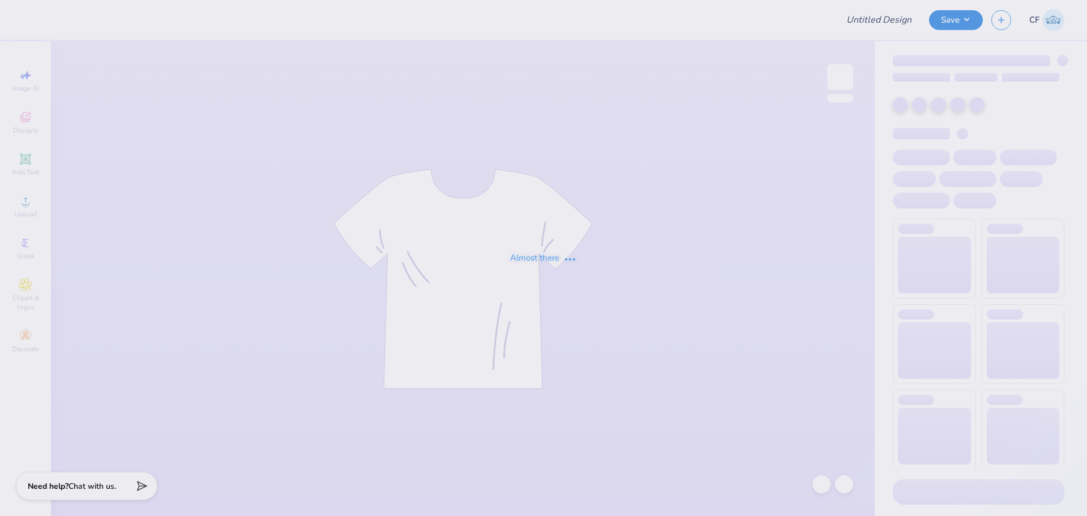
type input "Oktoberfest 2024"
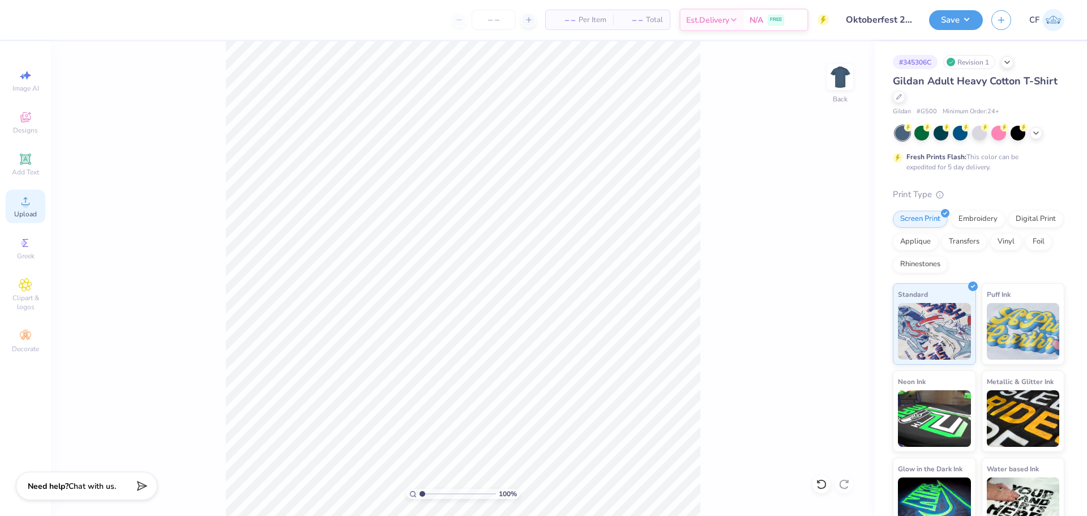
click at [31, 210] on span "Upload" at bounding box center [25, 214] width 23 height 9
click at [836, 230] on input "15.00" at bounding box center [833, 227] width 41 height 16
type input "12.00"
type input "6.20"
click at [829, 268] on input "10.15" at bounding box center [833, 267] width 41 height 16
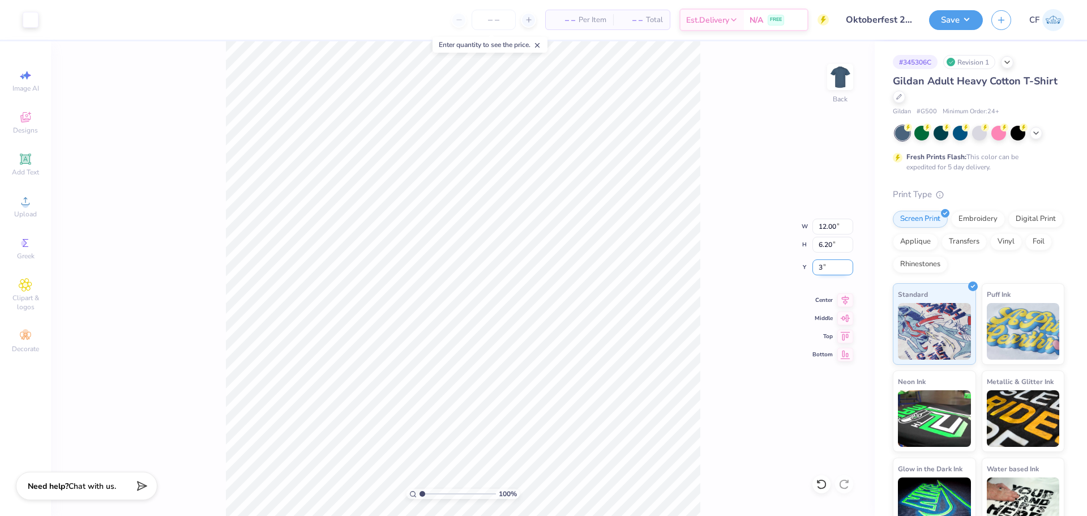
type input "3.00"
click at [951, 13] on button "Save" at bounding box center [956, 18] width 54 height 20
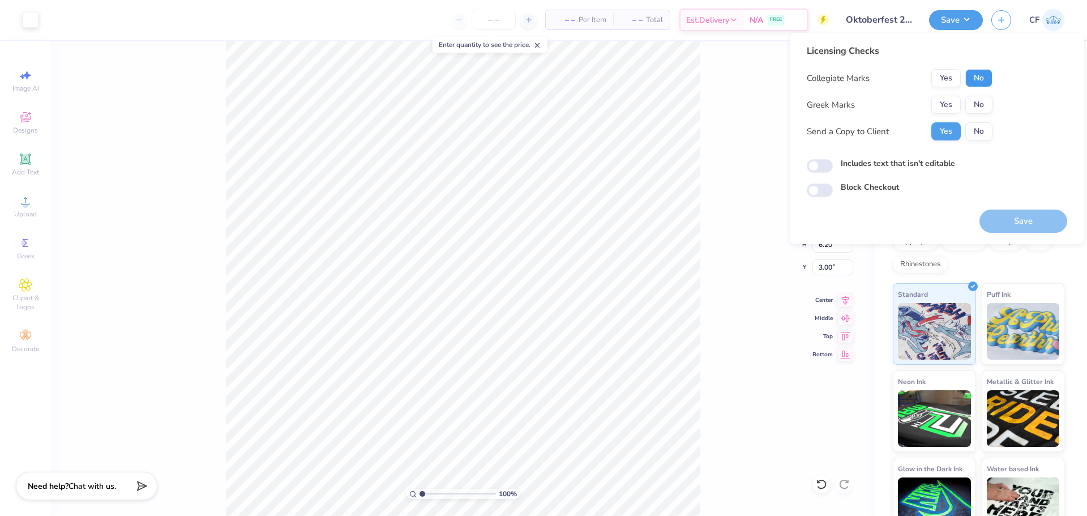
click at [984, 80] on button "No" at bounding box center [979, 78] width 27 height 18
click at [985, 101] on button "No" at bounding box center [979, 105] width 27 height 18
click at [826, 169] on input "Includes text that isn't editable" at bounding box center [820, 166] width 26 height 14
checkbox input "true"
click at [1014, 218] on button "Save" at bounding box center [1024, 221] width 88 height 23
